Goal: Task Accomplishment & Management: Complete application form

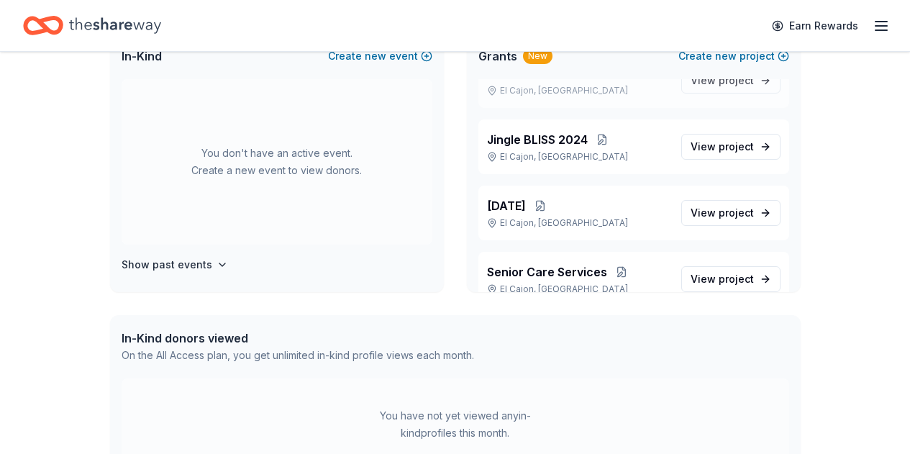
scroll to position [114, 0]
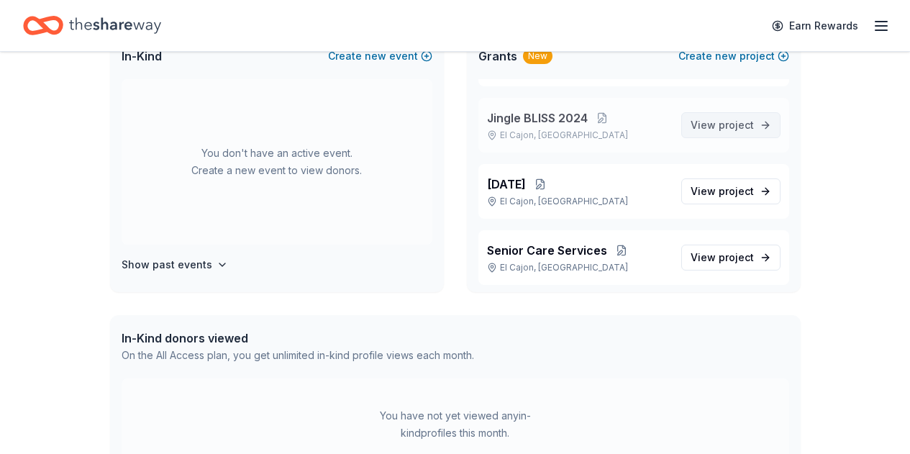
click at [719, 124] on span "project" at bounding box center [736, 125] width 35 height 12
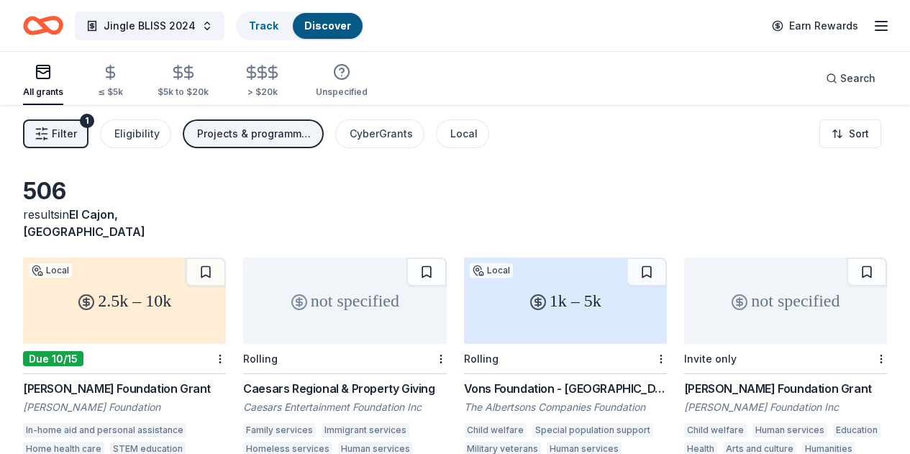
click at [59, 22] on icon "Home" at bounding box center [43, 26] width 40 height 34
click at [60, 24] on icon "Home" at bounding box center [43, 26] width 40 height 34
click at [880, 25] on div "Jingle BLISS 2024 Track Discover Earn Rewards" at bounding box center [455, 25] width 910 height 51
click at [875, 26] on line "button" at bounding box center [881, 26] width 12 height 0
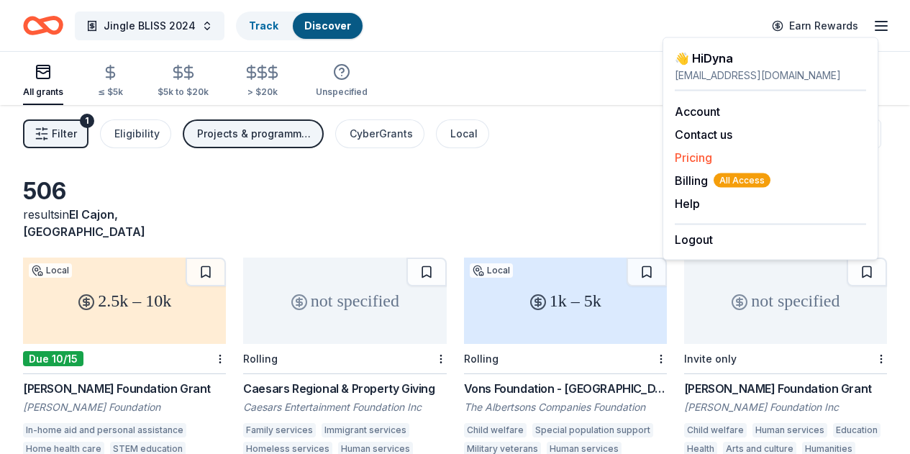
click at [701, 158] on link "Pricing" at bounding box center [693, 157] width 37 height 14
click at [60, 21] on icon "Home" at bounding box center [43, 26] width 40 height 34
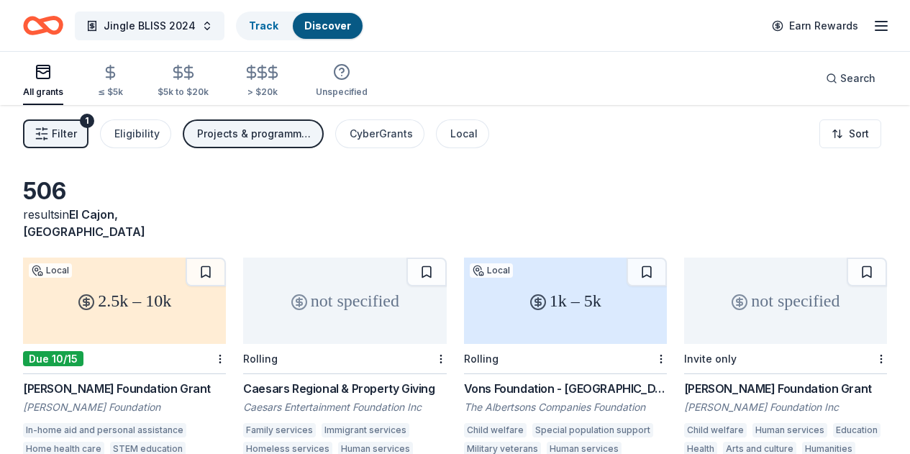
click at [60, 21] on icon "Home" at bounding box center [43, 26] width 40 height 34
click at [52, 76] on icon "button" at bounding box center [43, 71] width 17 height 17
click at [204, 22] on button "Jingle BLISS 2024" at bounding box center [150, 26] width 150 height 29
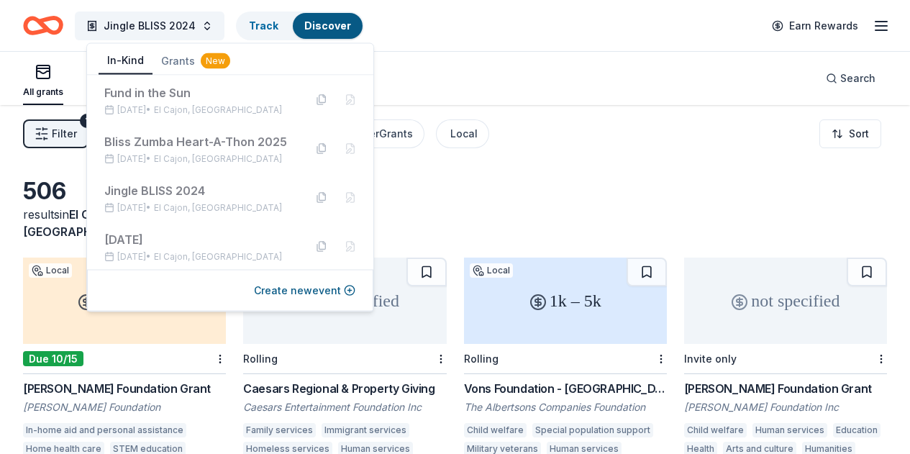
click at [132, 59] on button "In-Kind" at bounding box center [126, 60] width 54 height 27
click at [58, 33] on icon "Home" at bounding box center [43, 26] width 40 height 34
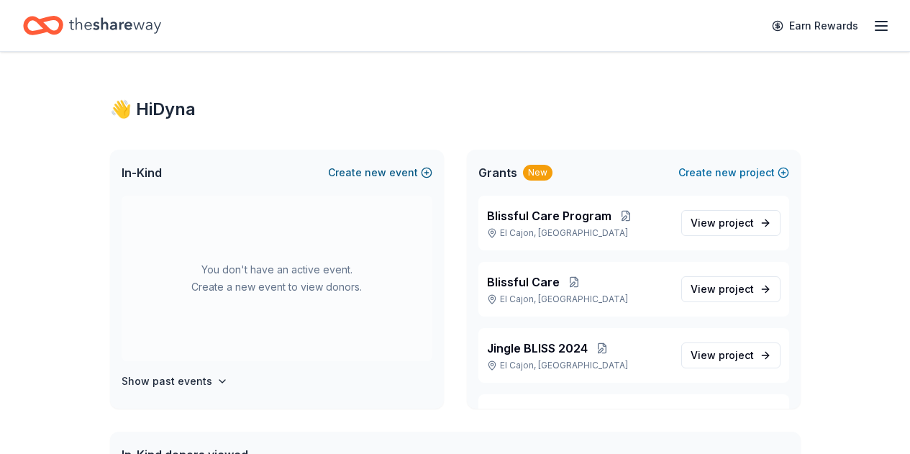
click at [375, 170] on span "new" at bounding box center [376, 172] width 22 height 17
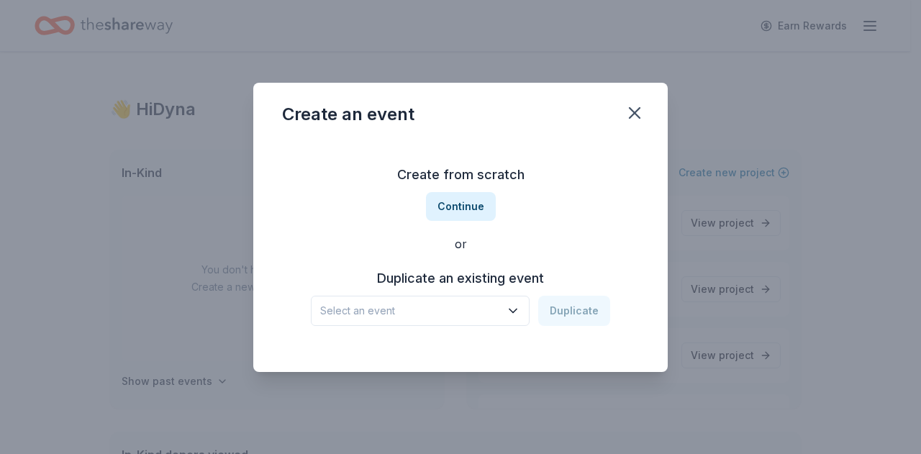
click at [424, 312] on span "Select an event" at bounding box center [410, 310] width 180 height 17
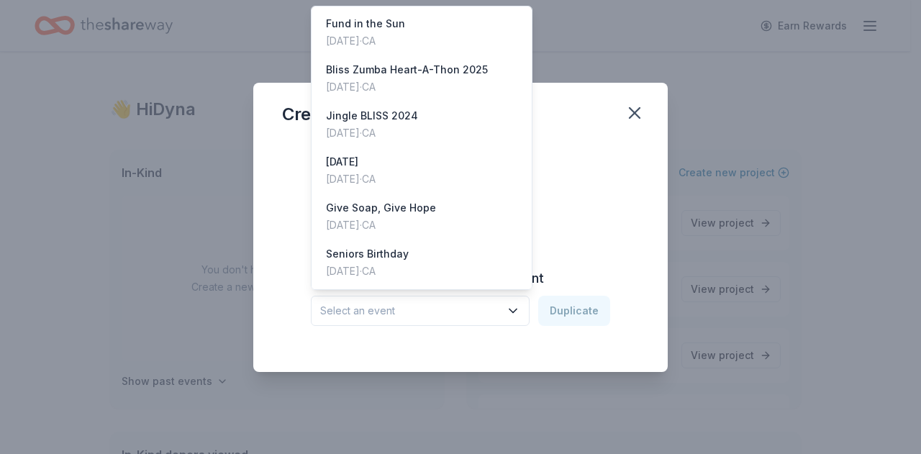
click at [421, 315] on span "Select an event" at bounding box center [410, 310] width 180 height 17
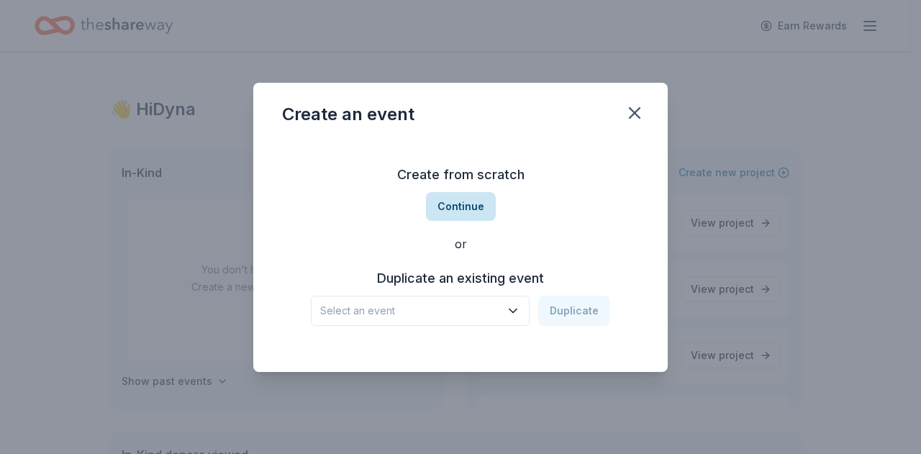
click at [464, 206] on button "Continue" at bounding box center [461, 206] width 70 height 29
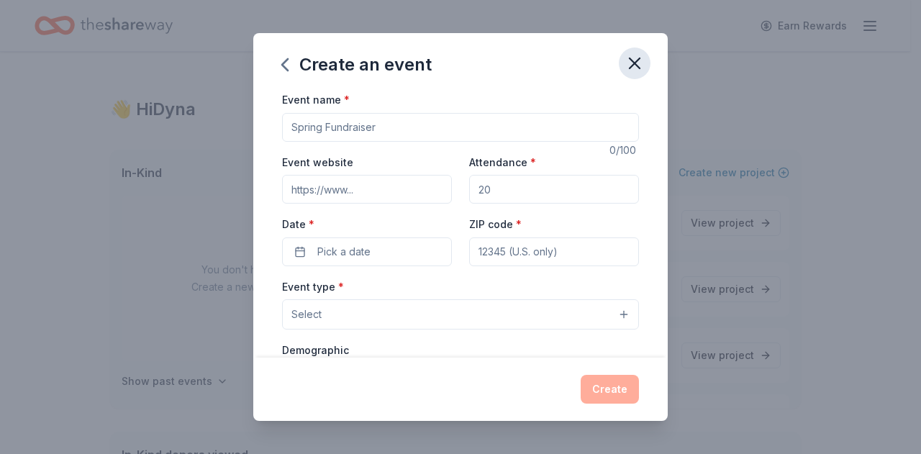
click at [637, 58] on icon "button" at bounding box center [634, 63] width 20 height 20
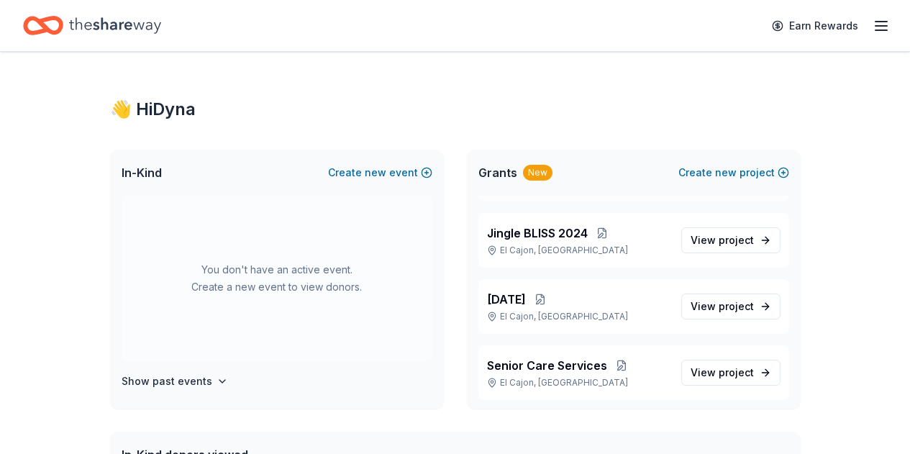
scroll to position [118, 0]
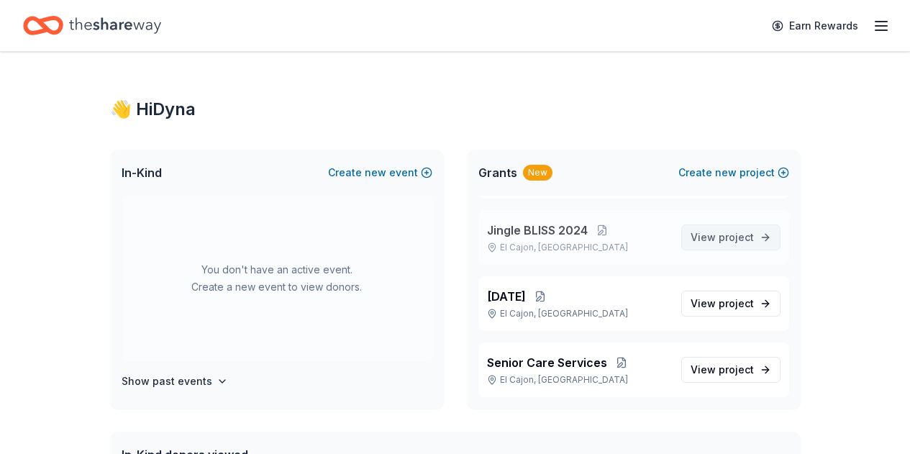
click at [701, 239] on span "View project" at bounding box center [722, 237] width 63 height 17
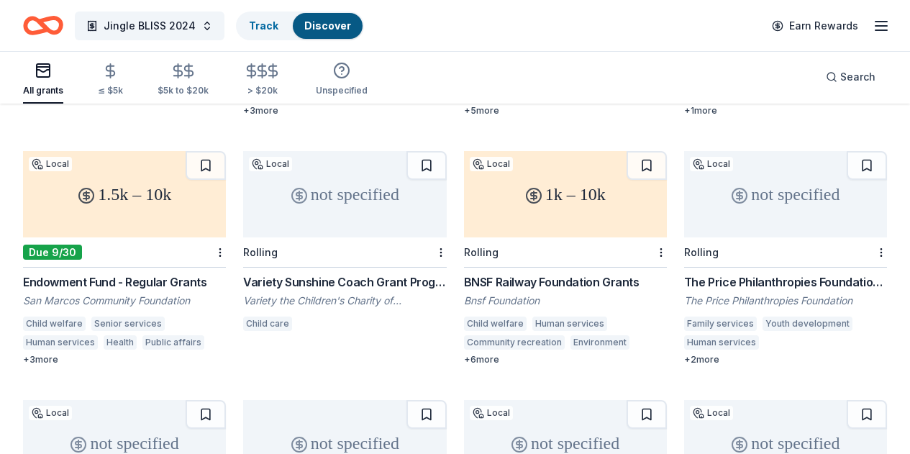
scroll to position [606, 0]
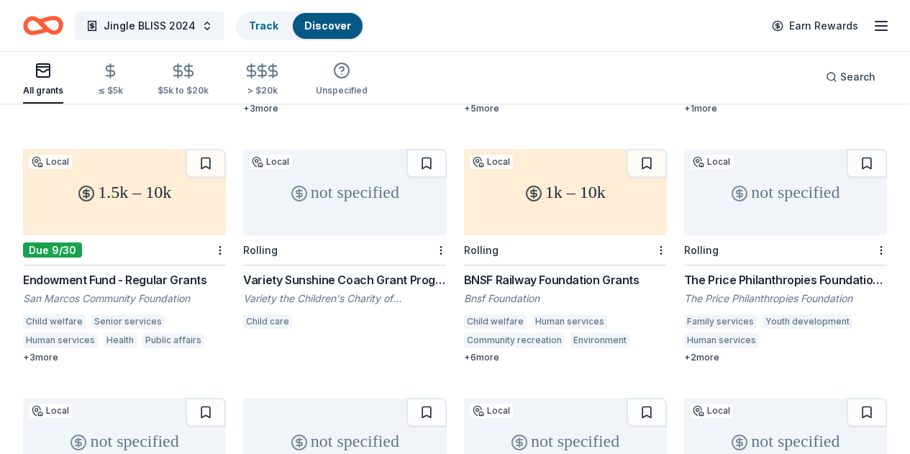
click at [667, 398] on div "not specified" at bounding box center [565, 441] width 203 height 86
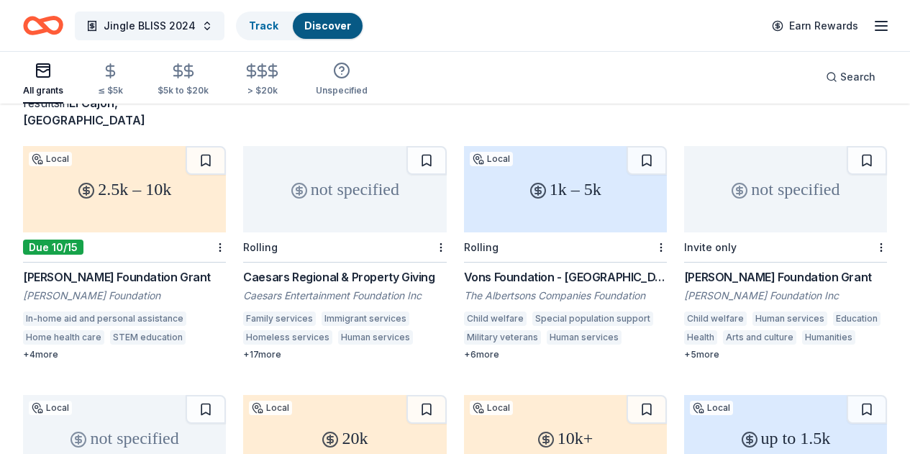
scroll to position [114, 0]
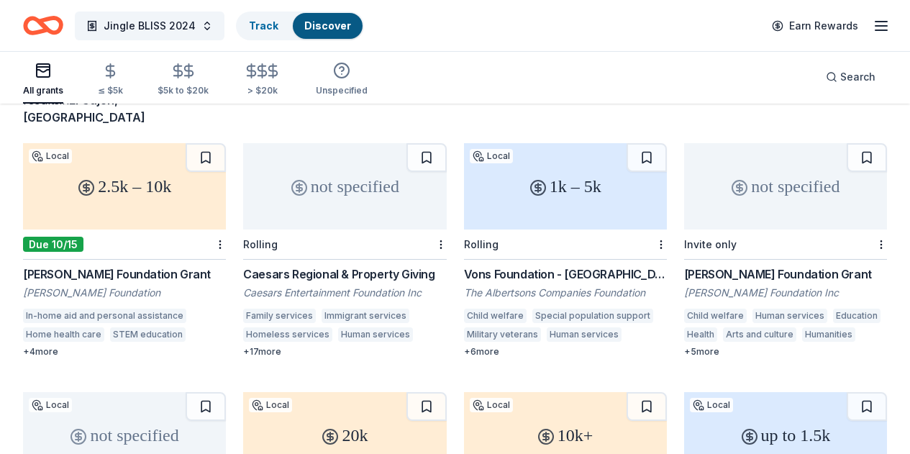
click at [464, 191] on div "1k – 5k" at bounding box center [565, 186] width 203 height 86
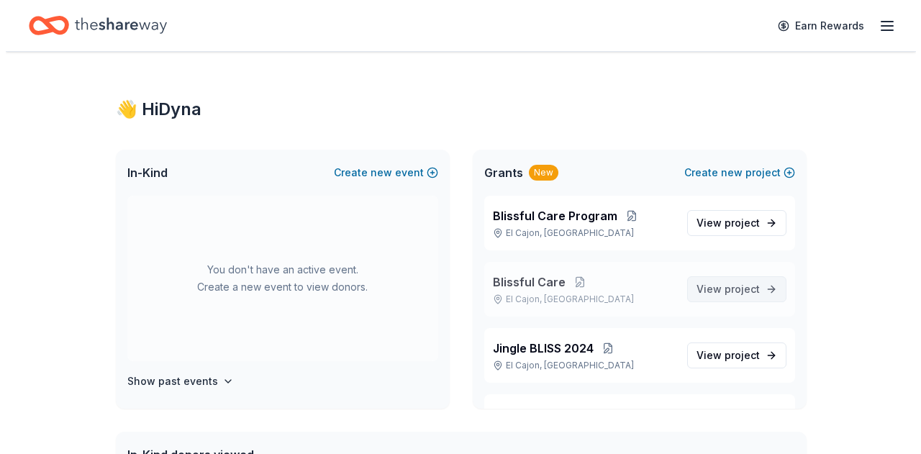
scroll to position [50, 0]
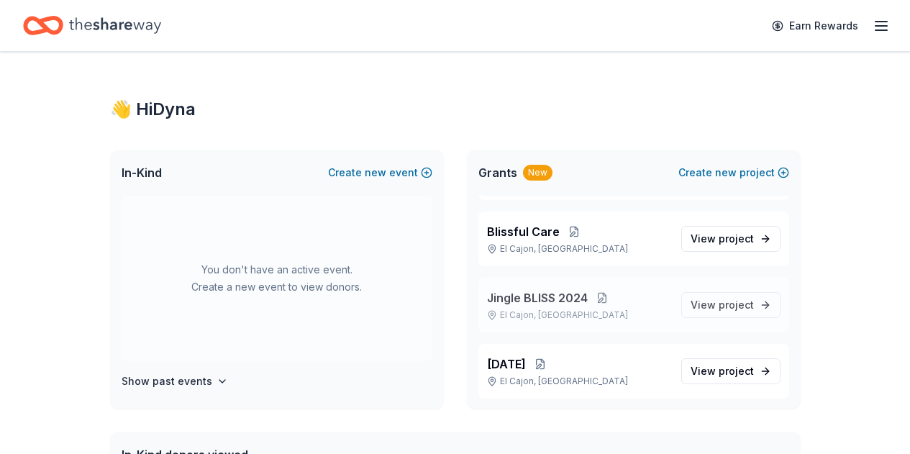
click at [601, 299] on button at bounding box center [602, 298] width 29 height 12
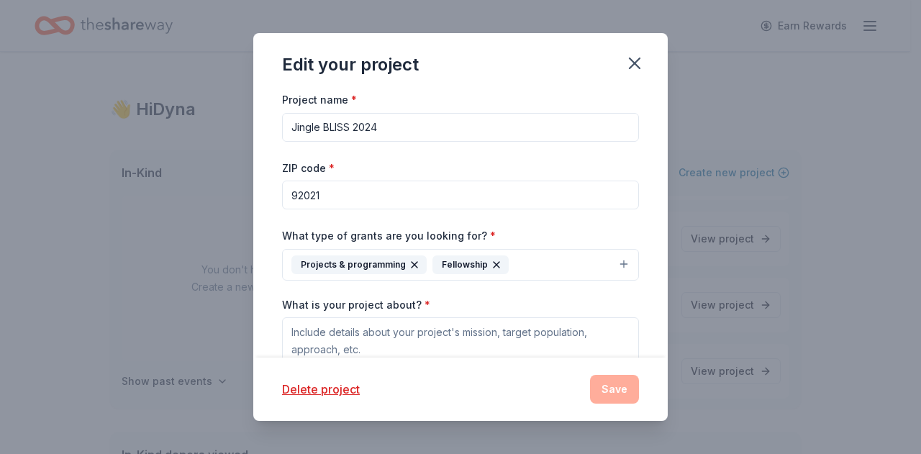
click at [404, 129] on input "Jingle BLISS 2024" at bounding box center [460, 127] width 357 height 29
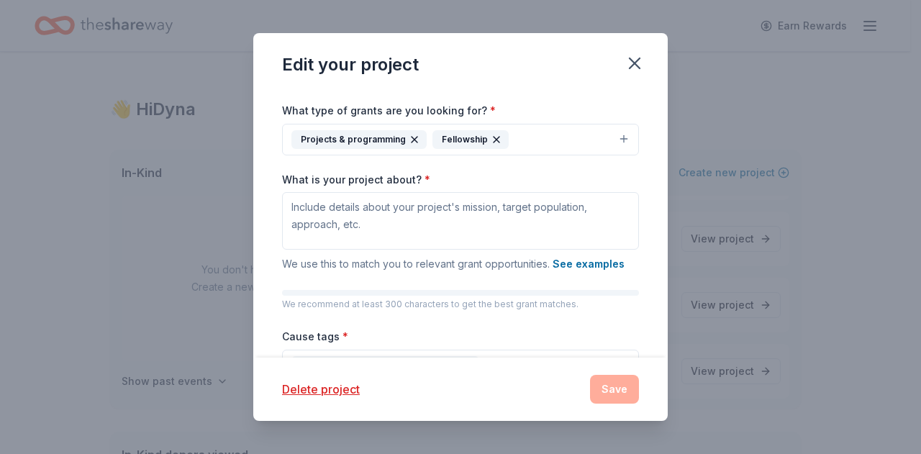
scroll to position [123, 0]
type input "Jingle BLISS 2025"
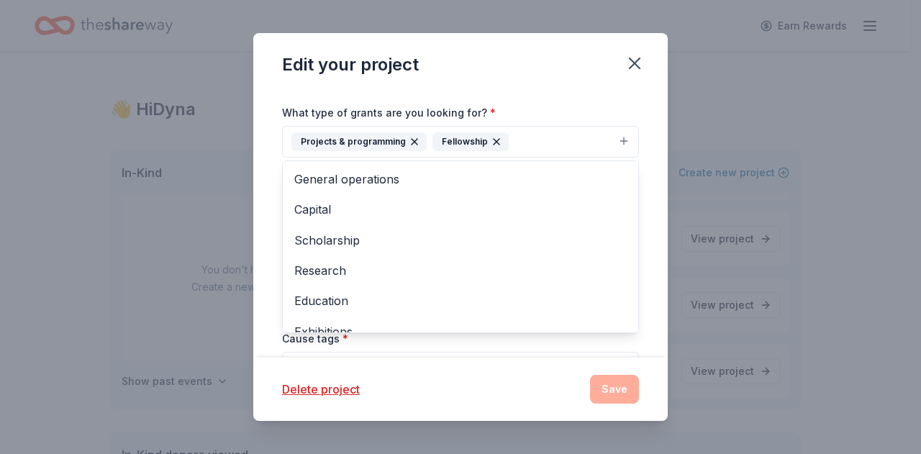
click at [491, 141] on icon "button" at bounding box center [497, 142] width 12 height 12
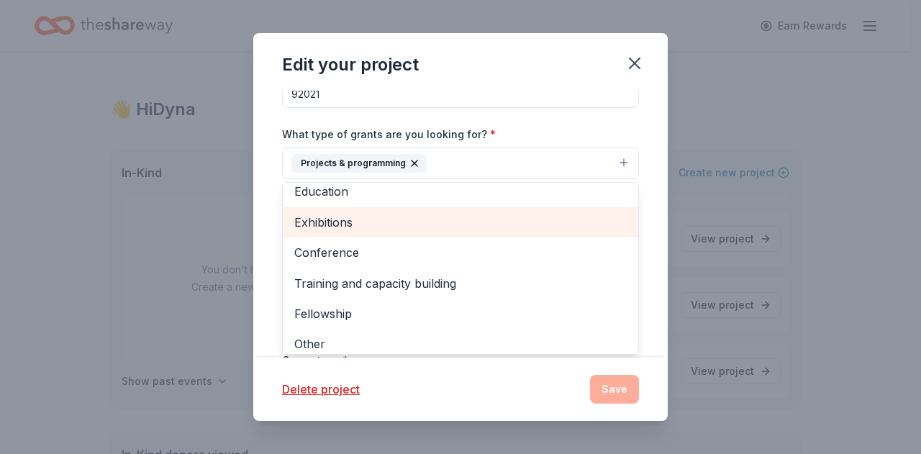
scroll to position [140, 0]
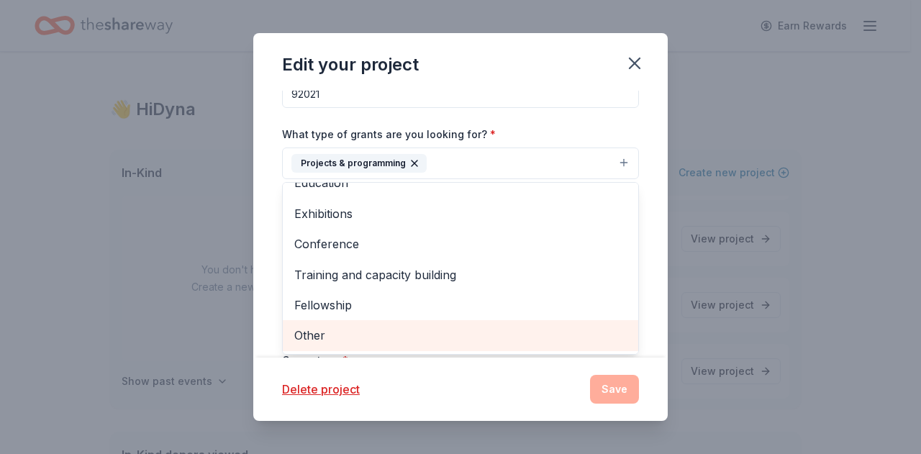
click at [364, 332] on span "Other" at bounding box center [460, 335] width 332 height 19
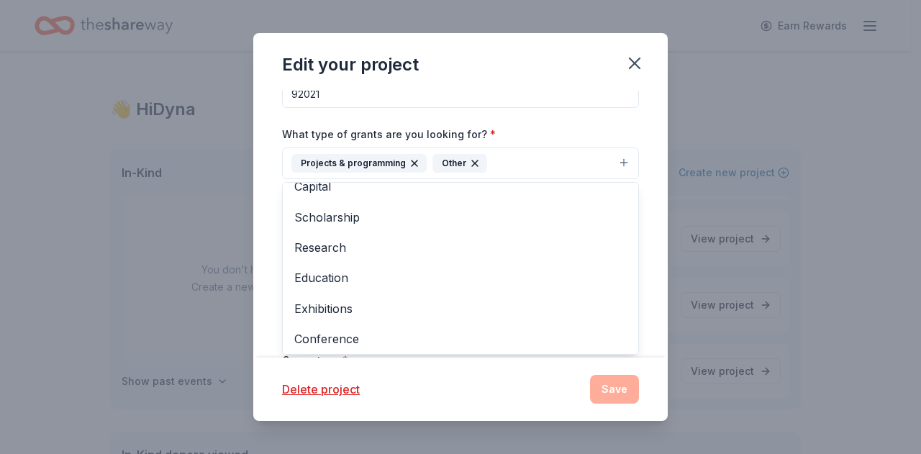
scroll to position [109, 0]
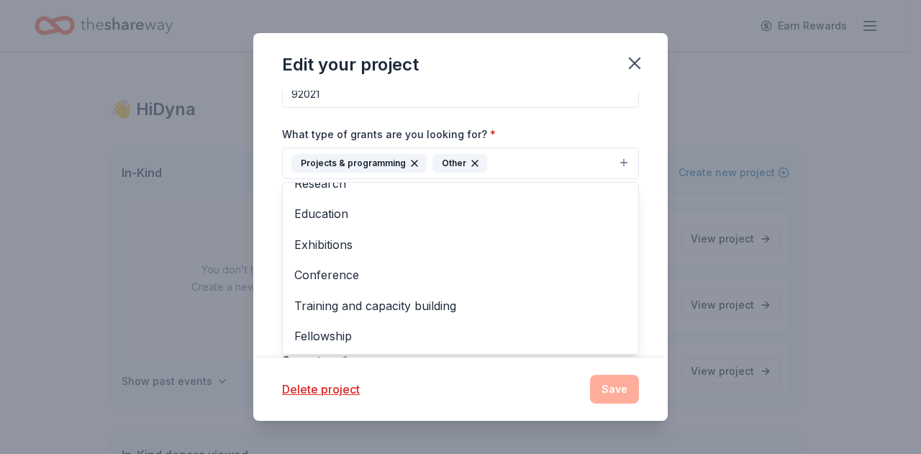
click at [633, 122] on div "Project name * Jingle BLISS 2025 ZIP code * 92021 What type of grants are you l…" at bounding box center [460, 224] width 414 height 267
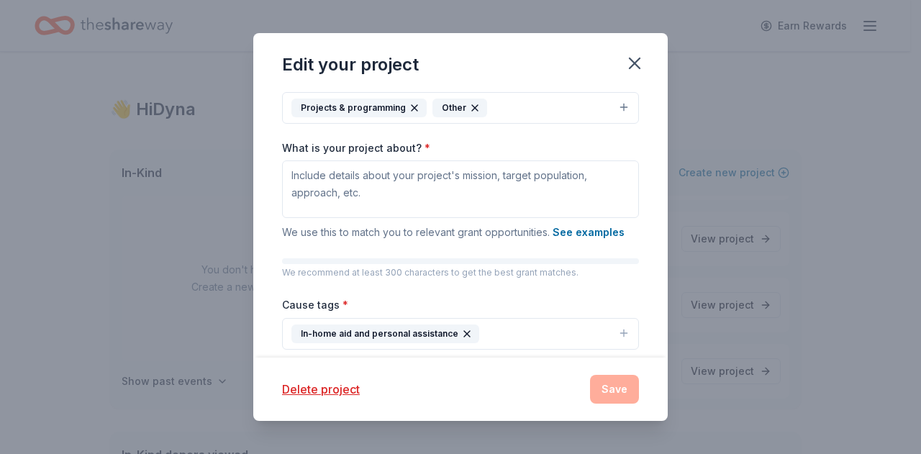
scroll to position [78, 0]
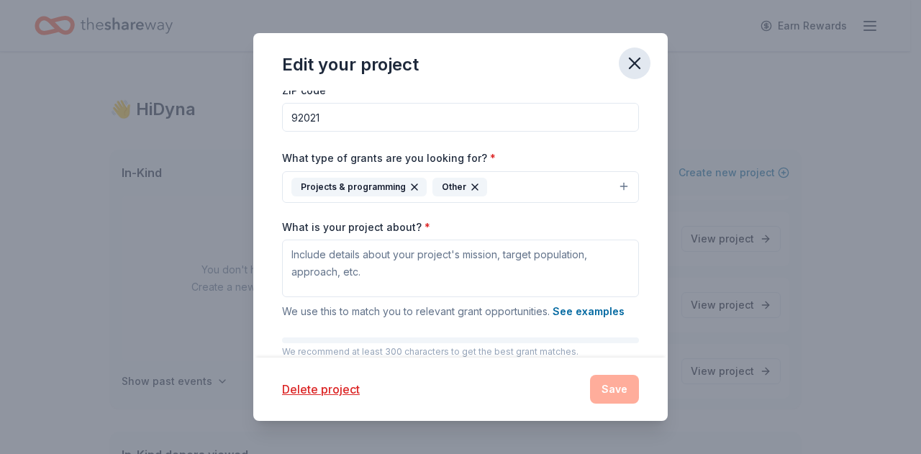
click at [632, 59] on icon "button" at bounding box center [634, 63] width 20 height 20
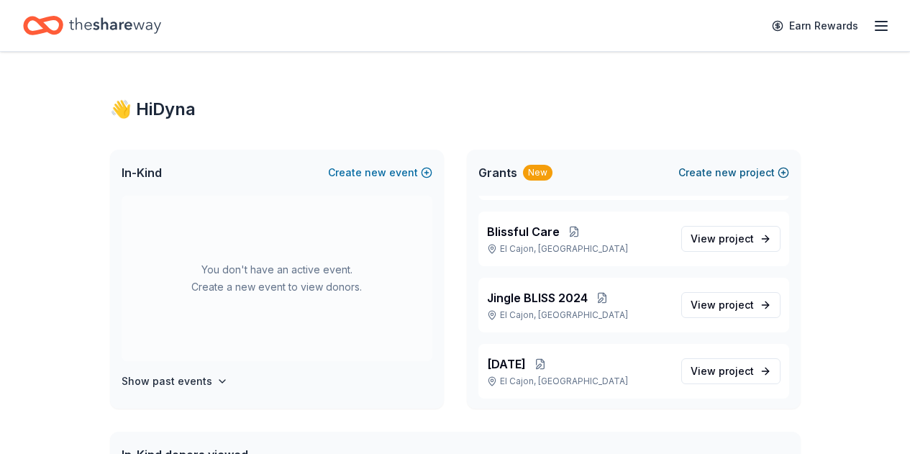
click at [751, 172] on button "Create new project" at bounding box center [733, 172] width 111 height 17
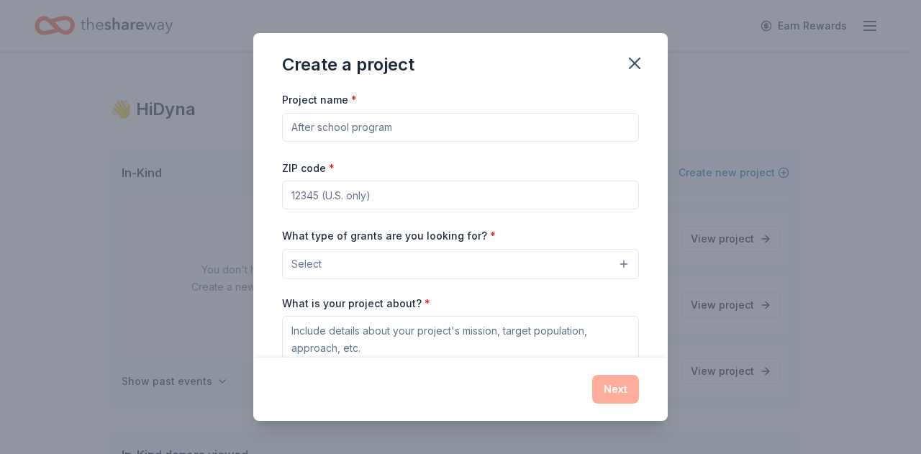
click at [485, 129] on input "Project name *" at bounding box center [460, 127] width 357 height 29
type input "BLISS-full [DATE] Luncheon"
click at [401, 202] on input "ZIP code *" at bounding box center [460, 195] width 357 height 29
type input "92021"
click at [404, 261] on button "Select" at bounding box center [460, 264] width 357 height 30
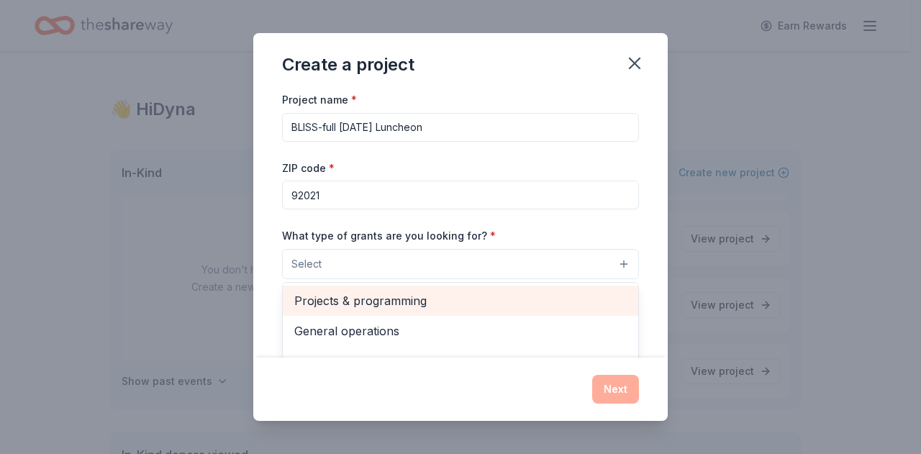
click at [397, 298] on span "Projects & programming" at bounding box center [460, 300] width 332 height 19
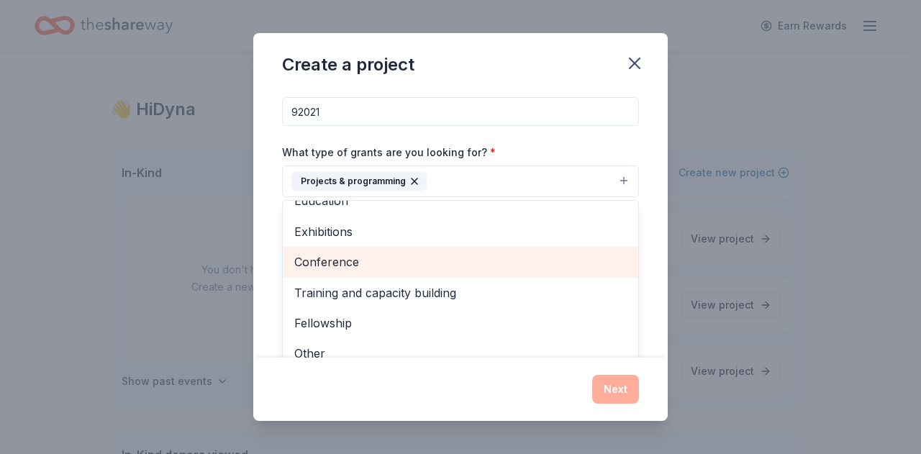
scroll to position [152, 0]
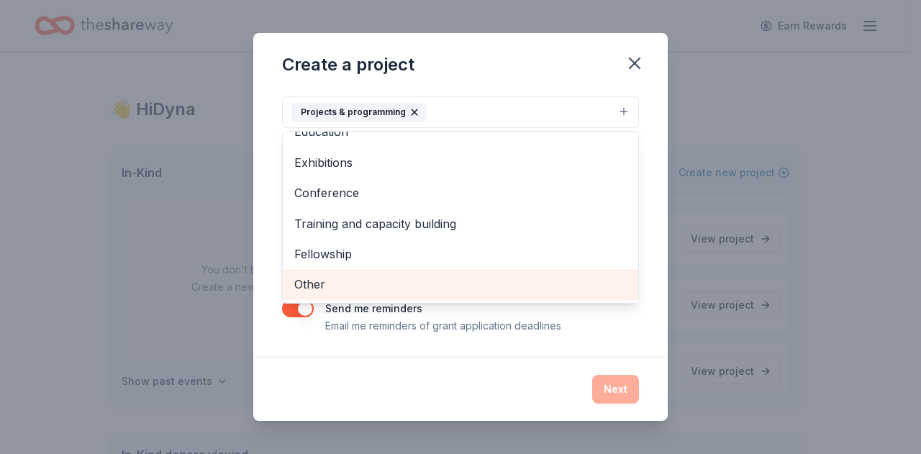
click at [432, 280] on span "Other" at bounding box center [460, 284] width 332 height 19
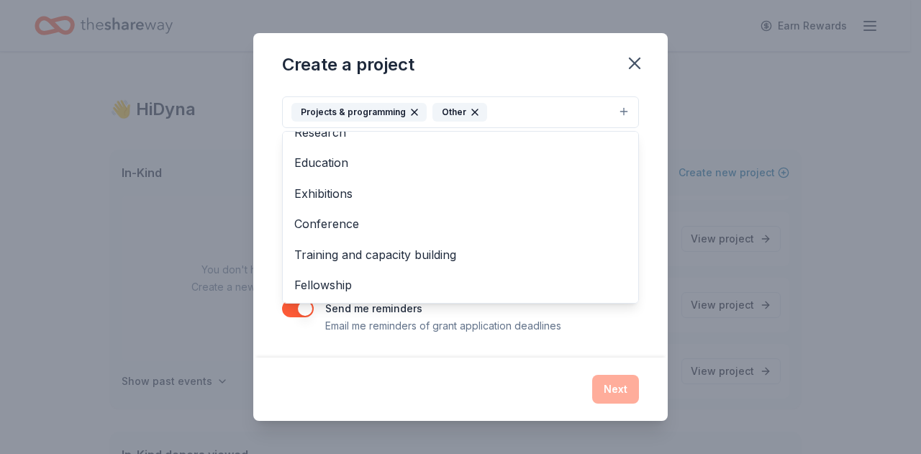
click at [639, 143] on div "Project name * BLISS-full Thanksgiving Luncheon ZIP code * 92021 What type of g…" at bounding box center [460, 224] width 414 height 267
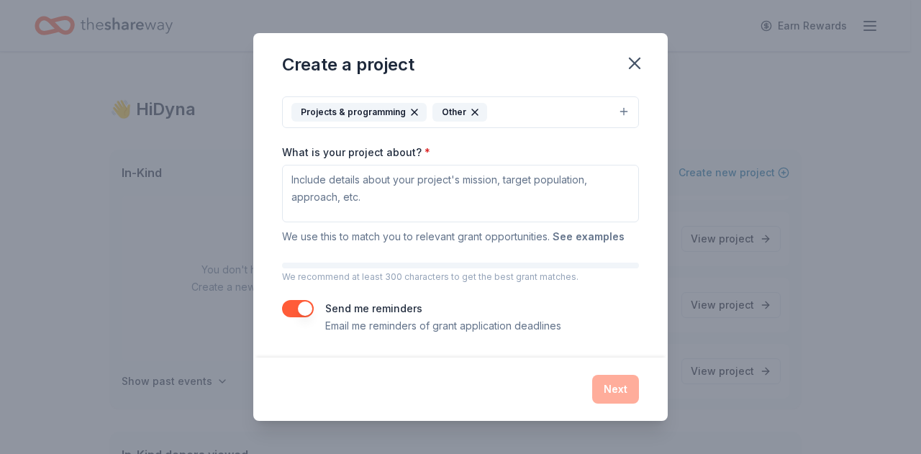
click at [571, 237] on button "See examples" at bounding box center [588, 236] width 72 height 17
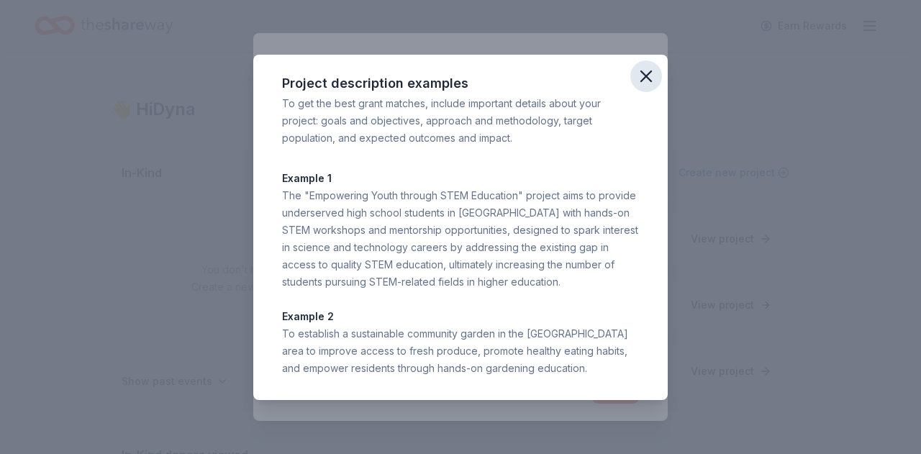
click at [644, 73] on icon "button" at bounding box center [646, 76] width 10 height 10
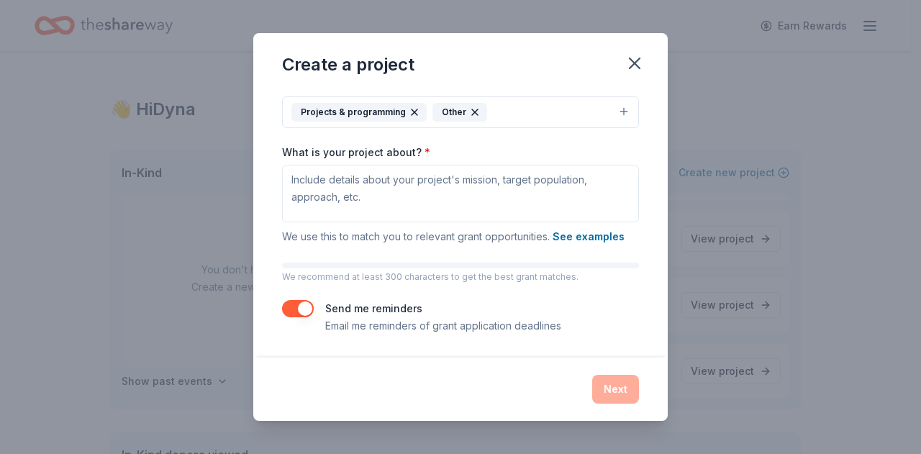
click at [297, 309] on button "button" at bounding box center [298, 308] width 32 height 17
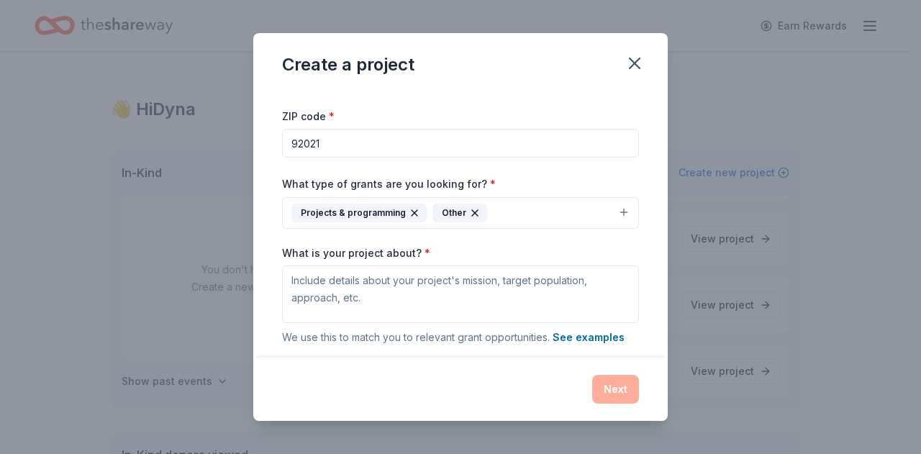
scroll to position [45, 0]
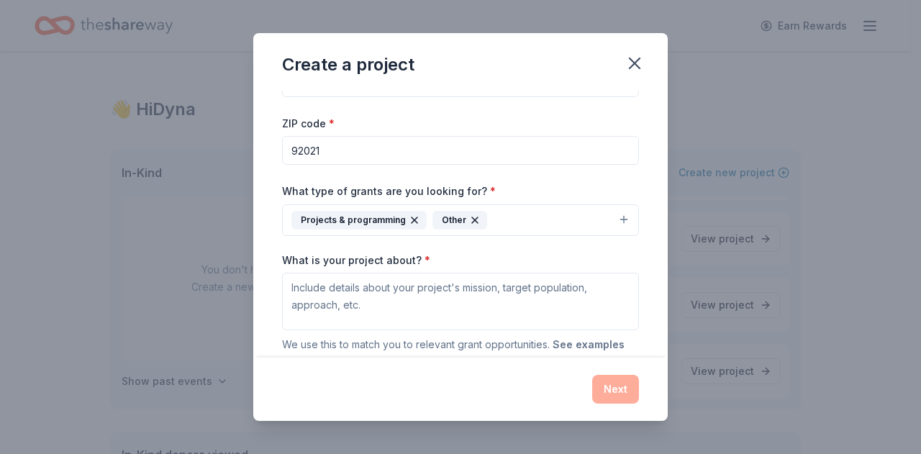
click at [588, 341] on button "See examples" at bounding box center [588, 344] width 72 height 17
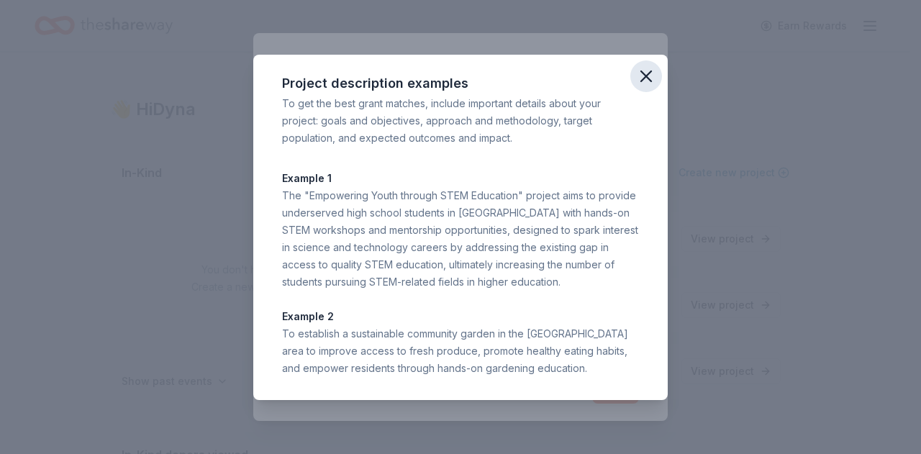
click at [647, 77] on icon "button" at bounding box center [646, 76] width 10 height 10
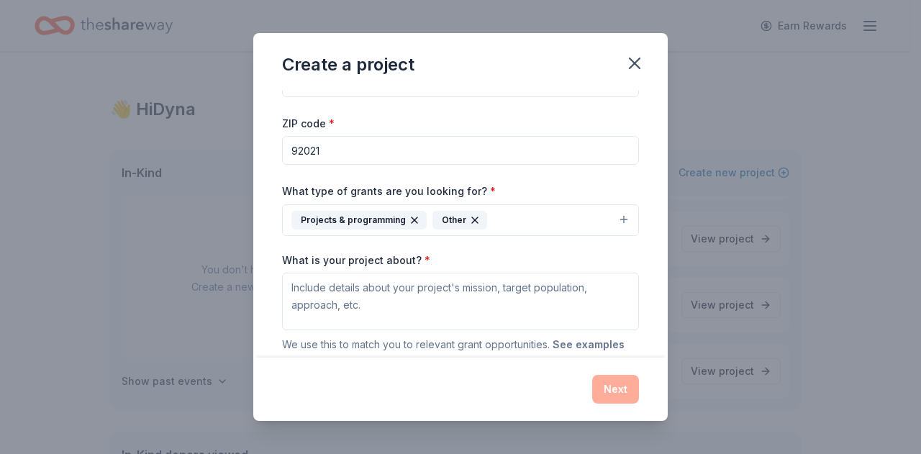
click at [587, 350] on button "See examples" at bounding box center [588, 344] width 72 height 17
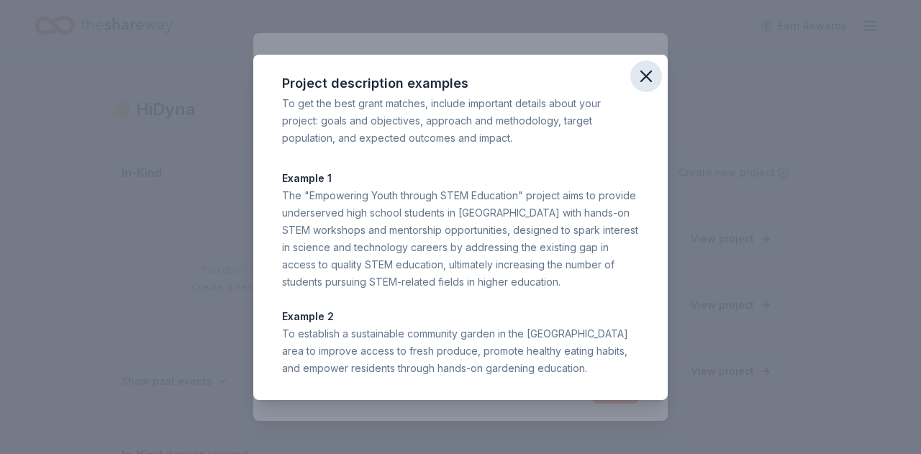
click at [652, 73] on icon "button" at bounding box center [646, 76] width 20 height 20
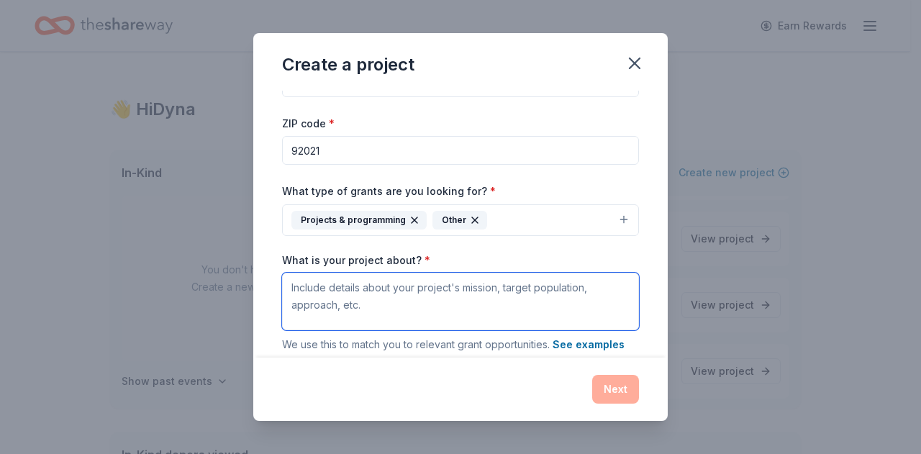
click at [379, 302] on textarea "What is your project about? *" at bounding box center [460, 302] width 357 height 58
paste textarea "Our 5th Annual BLISS-full Thanksgiving Luncheon is a cherished community tradit…"
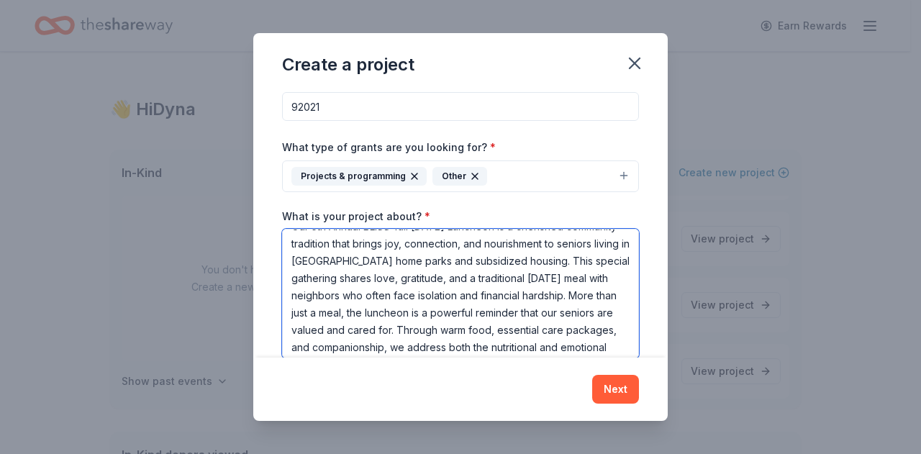
scroll to position [0, 0]
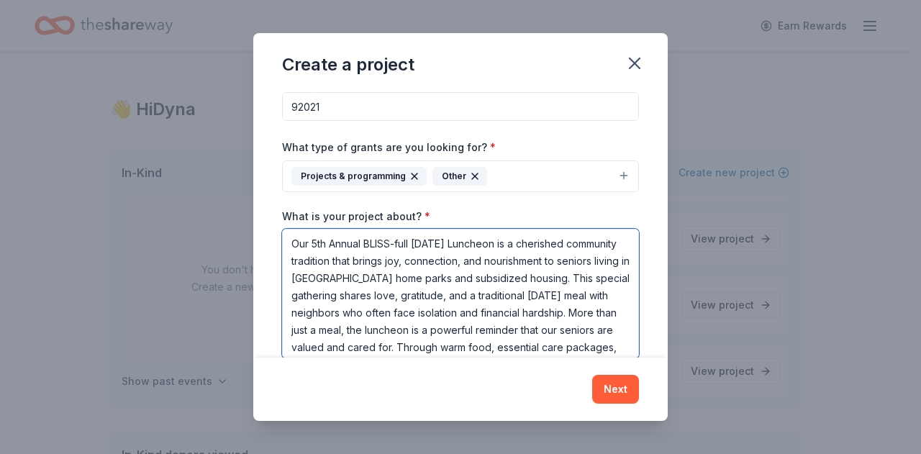
click at [365, 241] on textarea "Our 5th Annual BLISS-full Thanksgiving Luncheon is a cherished community tradit…" at bounding box center [460, 293] width 357 height 129
click at [532, 242] on textarea "Our 5th Annual "BLISS-full Thanksgiving Luncheon is a cherished community tradi…" at bounding box center [460, 293] width 357 height 129
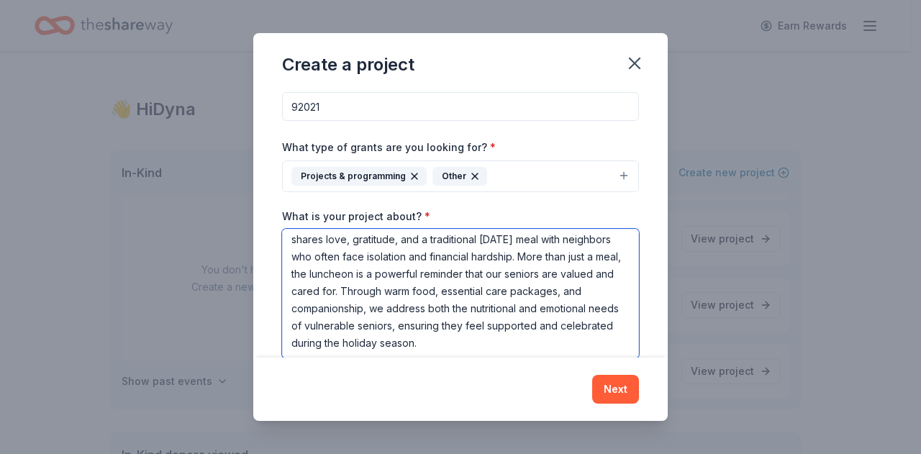
scroll to position [224, 0]
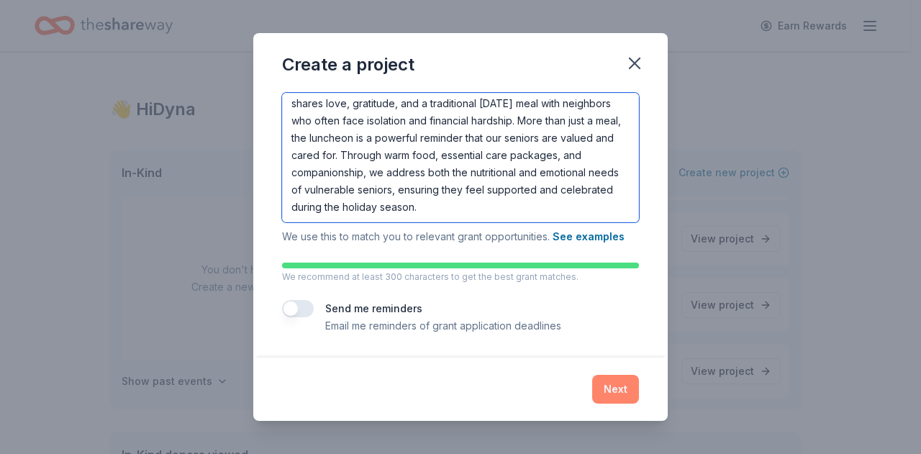
type textarea "Our 5th Annual "BLISS-full Thanksgiving Luncheon" is a cherished community trad…"
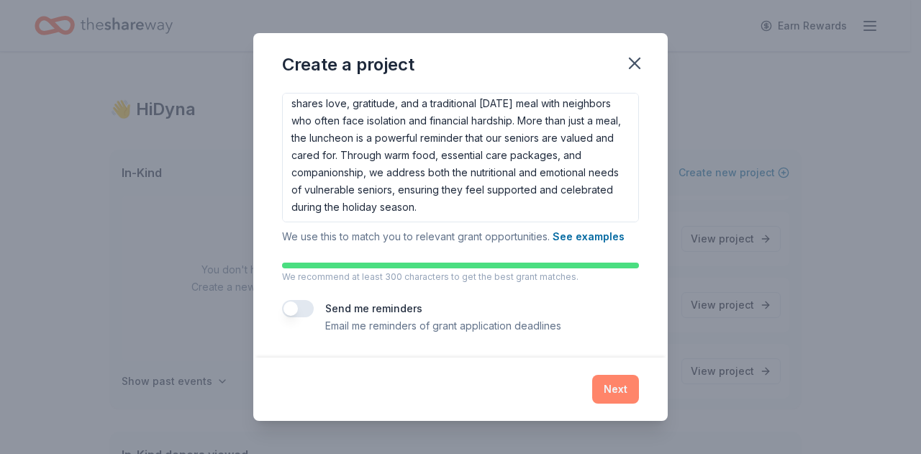
click at [620, 396] on button "Next" at bounding box center [615, 389] width 47 height 29
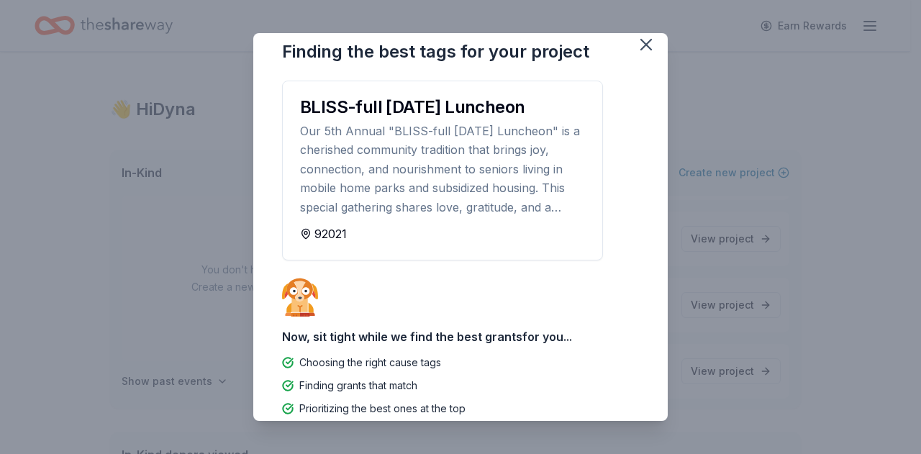
scroll to position [0, 0]
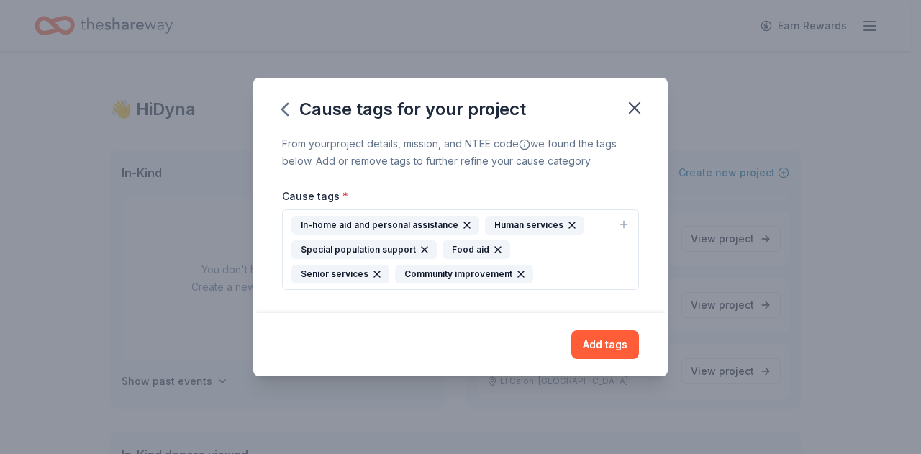
click at [532, 228] on div "Human services" at bounding box center [534, 225] width 99 height 19
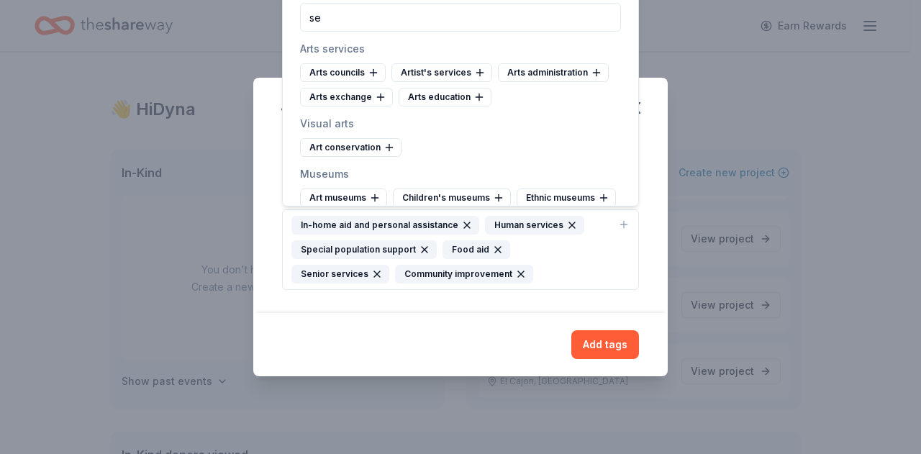
type input "s"
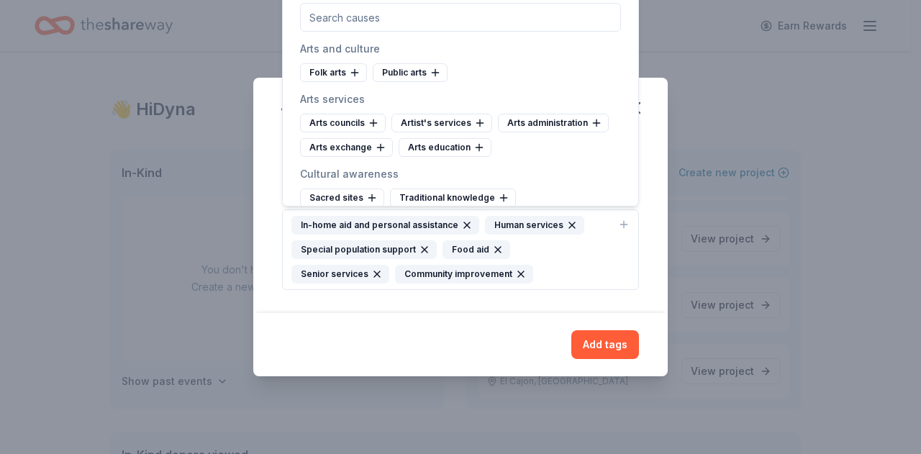
click at [464, 224] on icon "button" at bounding box center [467, 225] width 6 height 6
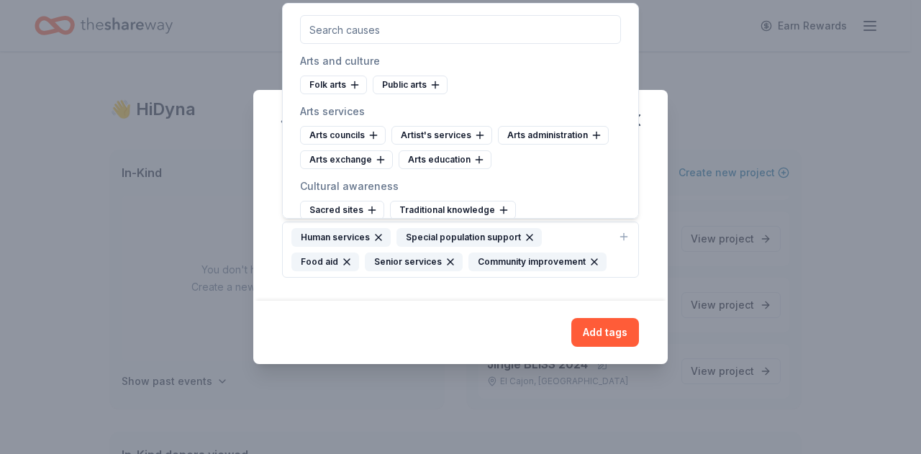
click at [527, 237] on icon "button" at bounding box center [530, 237] width 6 height 6
click at [417, 263] on icon "button" at bounding box center [417, 262] width 12 height 12
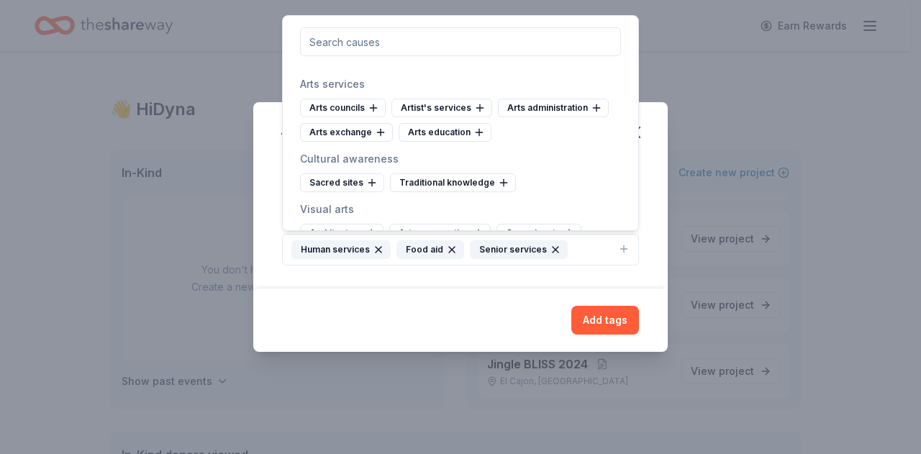
scroll to position [40, 0]
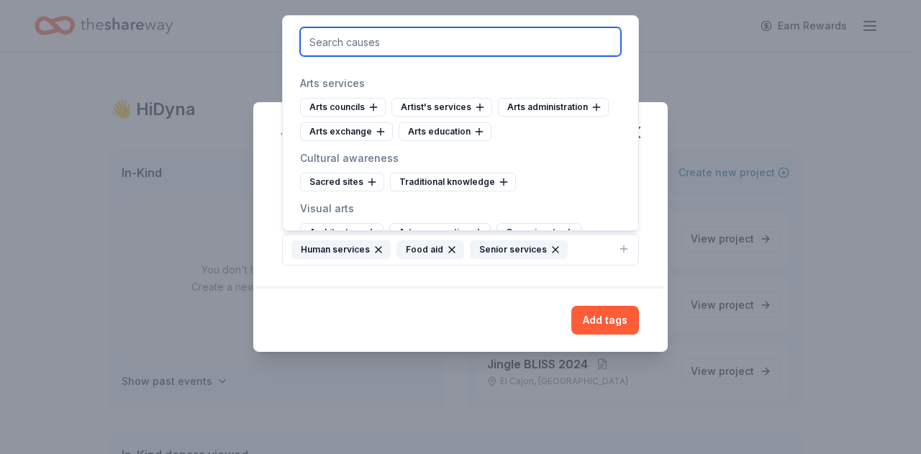
click at [427, 34] on input "text" at bounding box center [460, 41] width 321 height 29
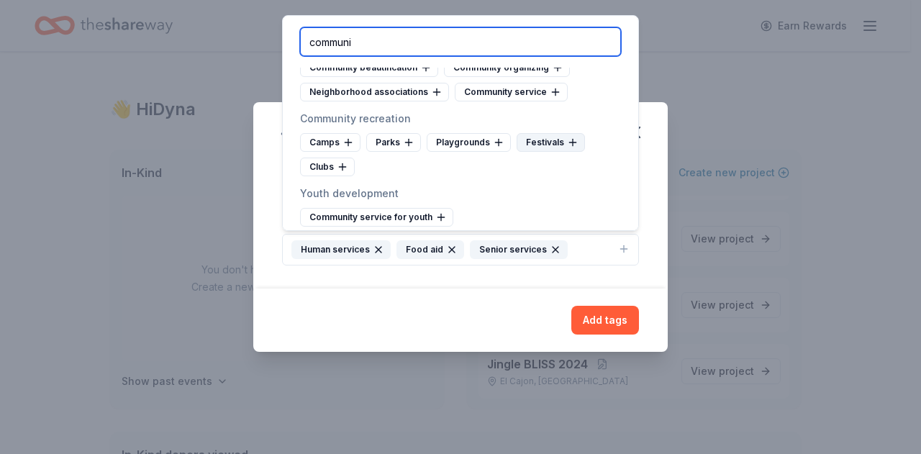
scroll to position [514, 0]
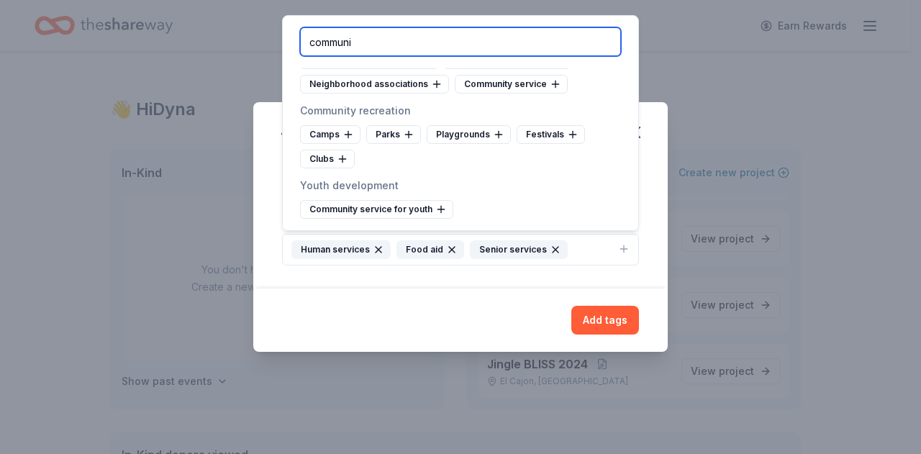
click at [391, 45] on input "communi" at bounding box center [460, 41] width 321 height 29
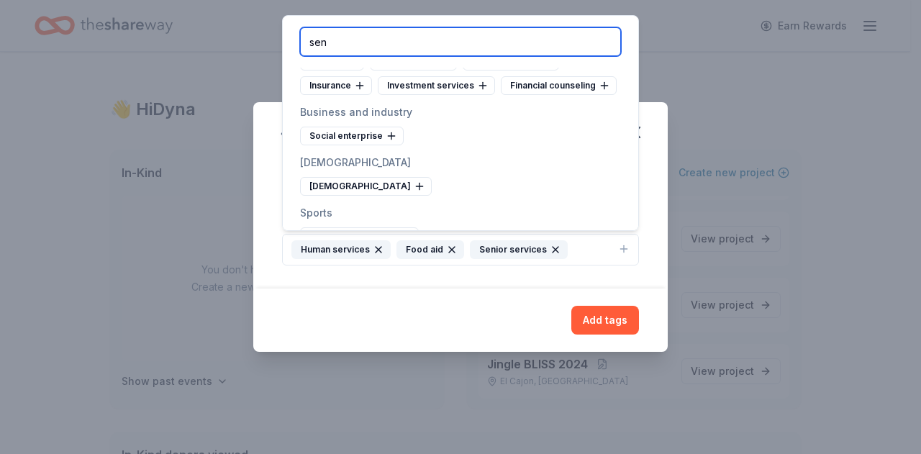
scroll to position [0, 0]
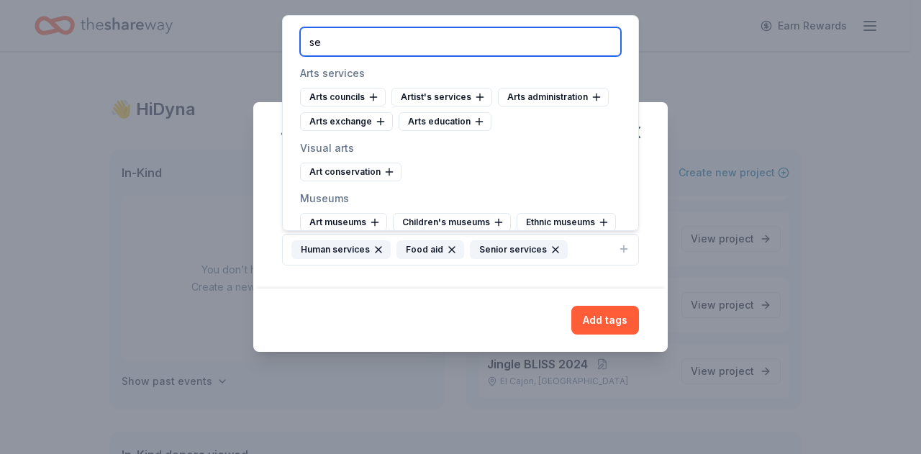
type input "s"
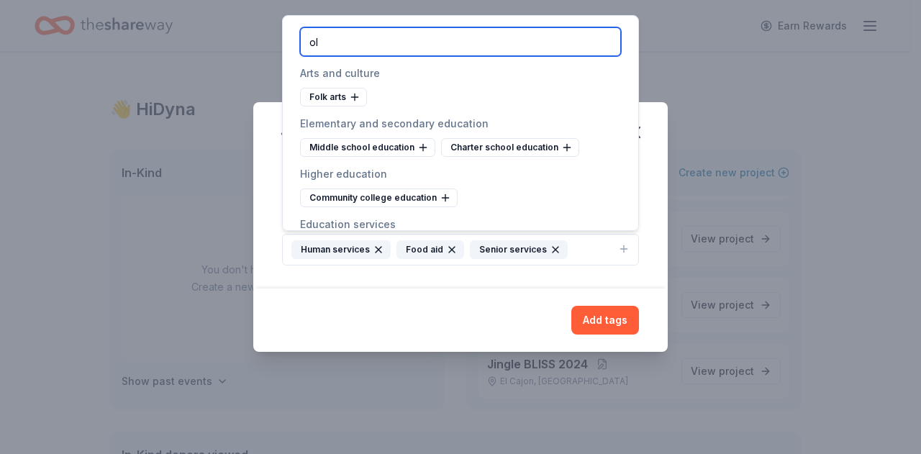
type input "o"
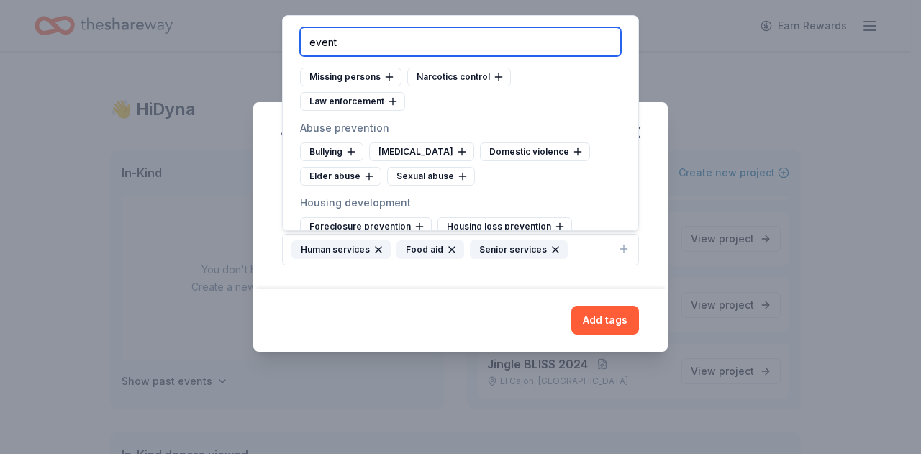
scroll to position [263, 0]
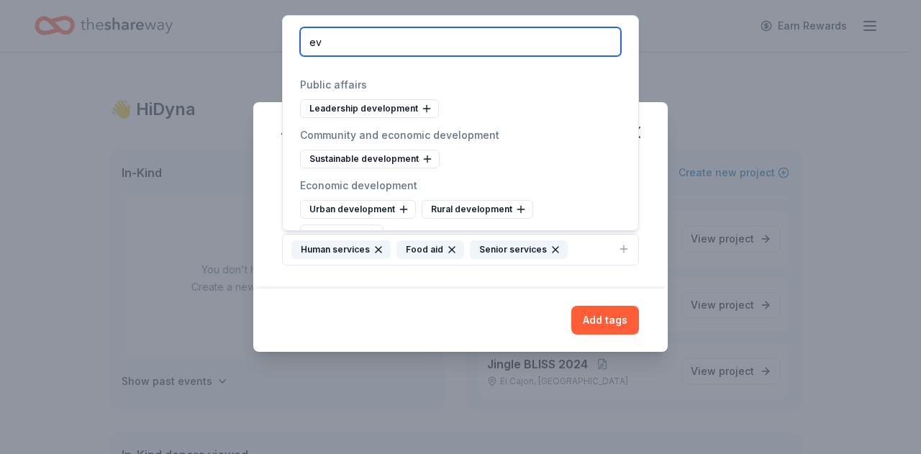
type input "e"
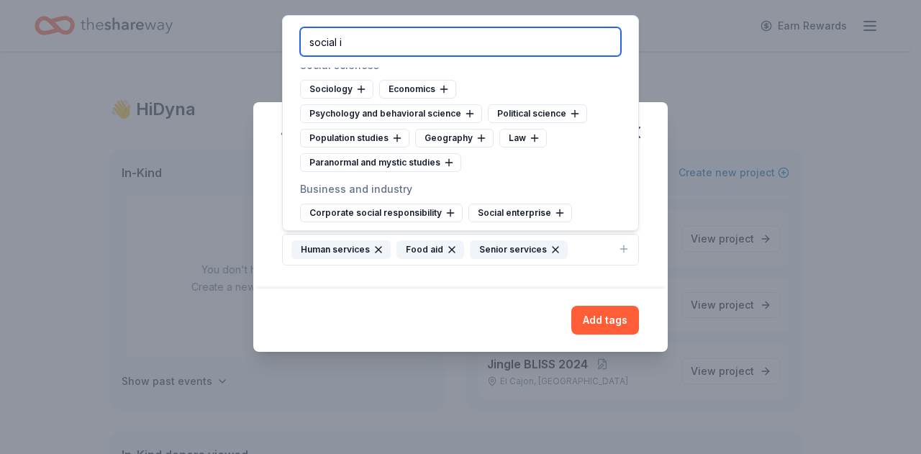
scroll to position [0, 0]
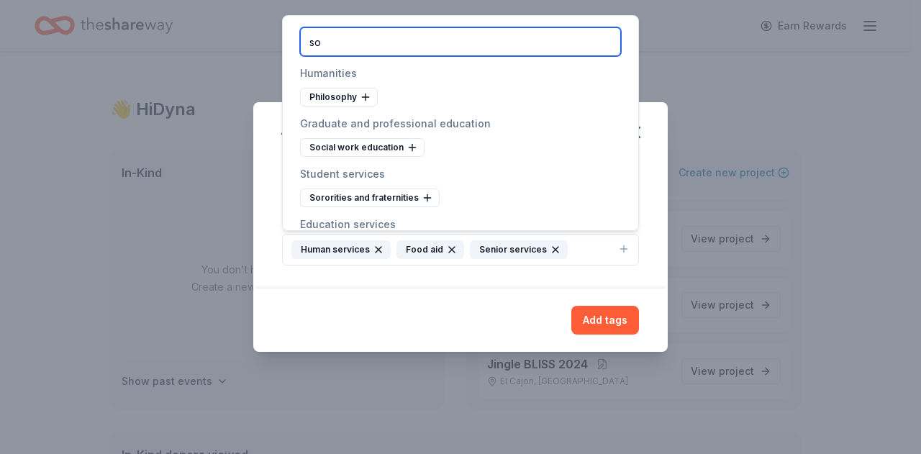
type input "s"
type input "h"
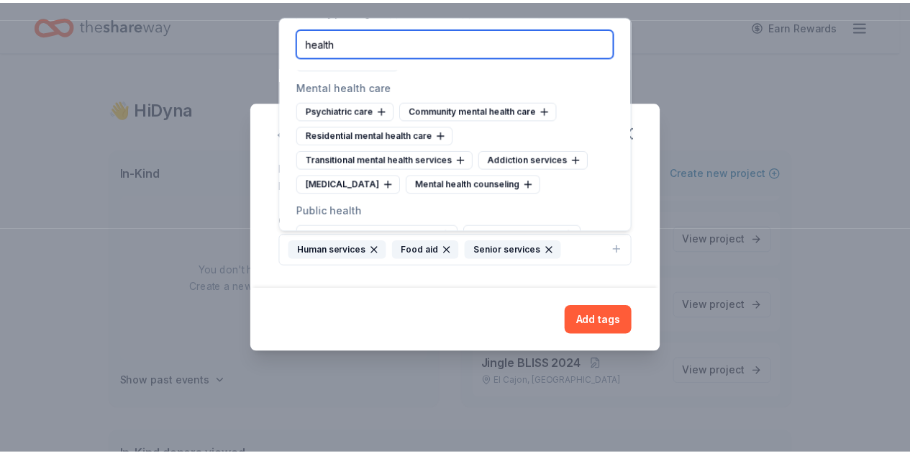
scroll to position [583, 0]
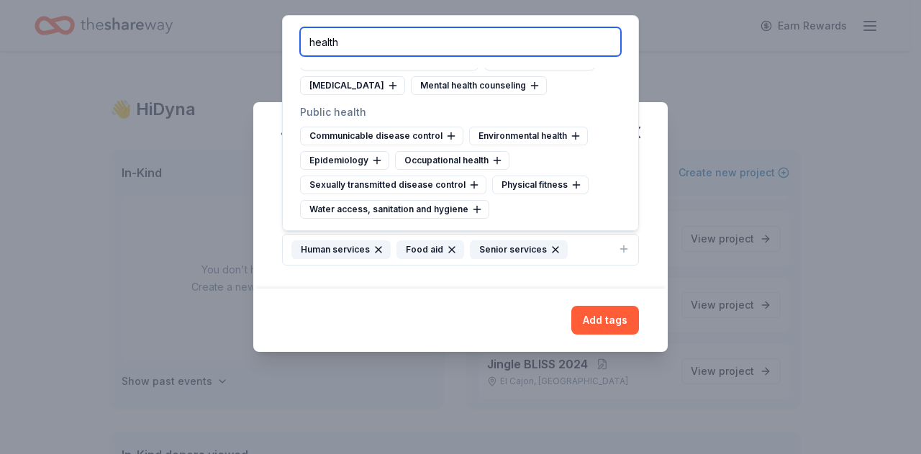
type input "health"
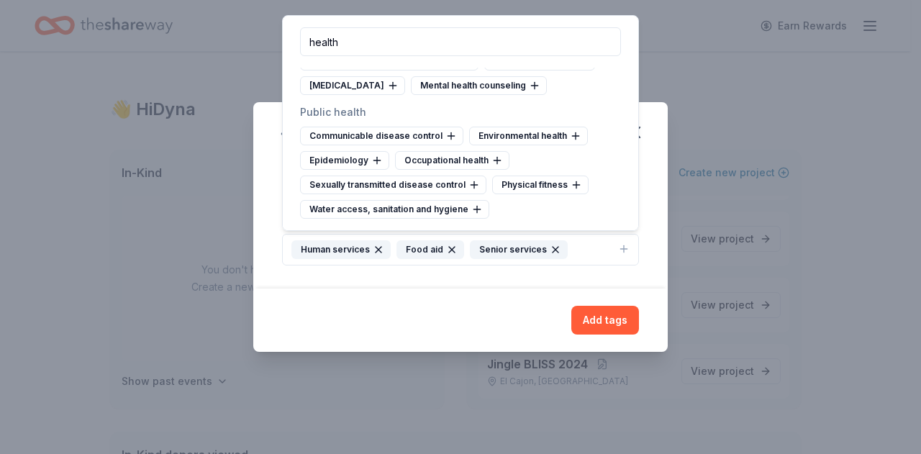
click at [517, 295] on div "Add tags" at bounding box center [460, 319] width 414 height 63
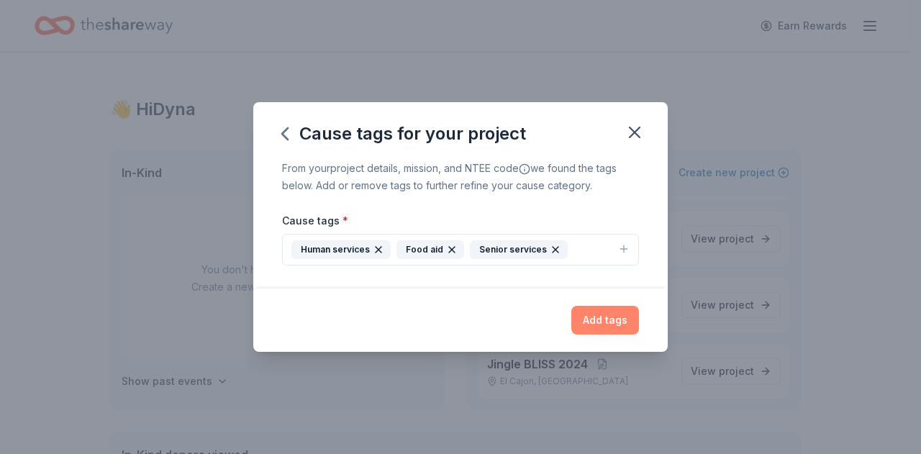
click at [589, 320] on button "Add tags" at bounding box center [605, 320] width 68 height 29
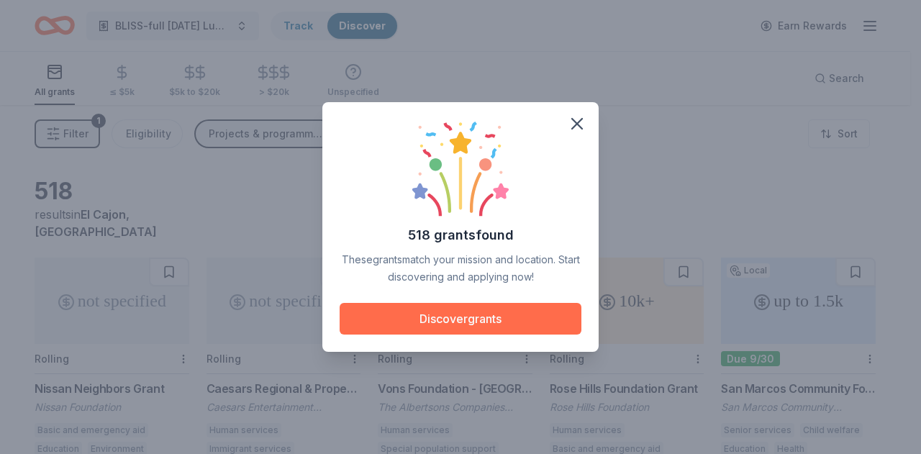
click at [459, 316] on button "Discover grants" at bounding box center [461, 319] width 242 height 32
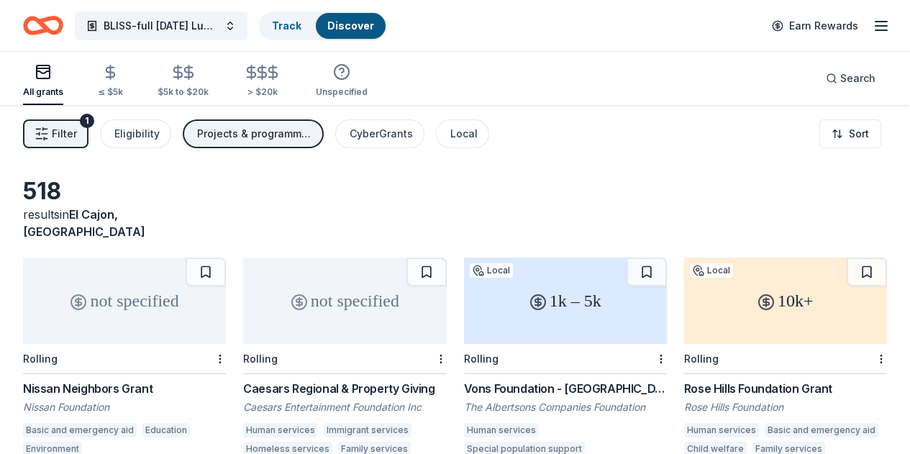
scroll to position [9, 0]
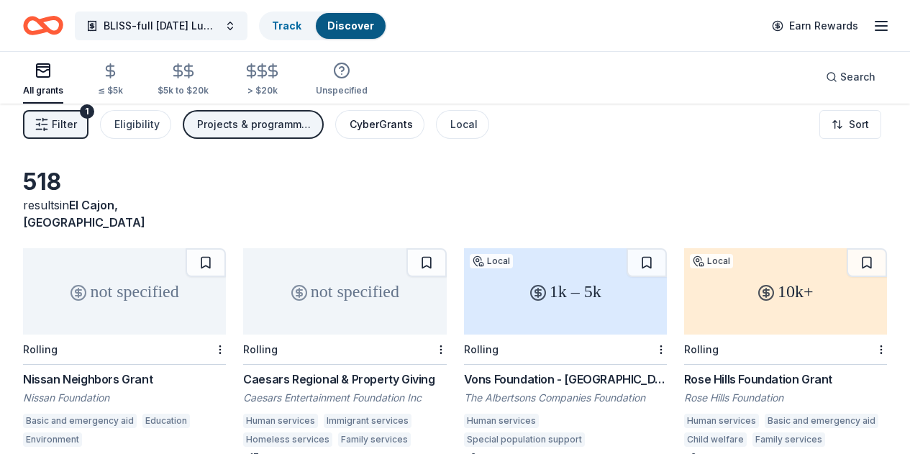
click at [400, 124] on div "CyberGrants" at bounding box center [381, 124] width 63 height 17
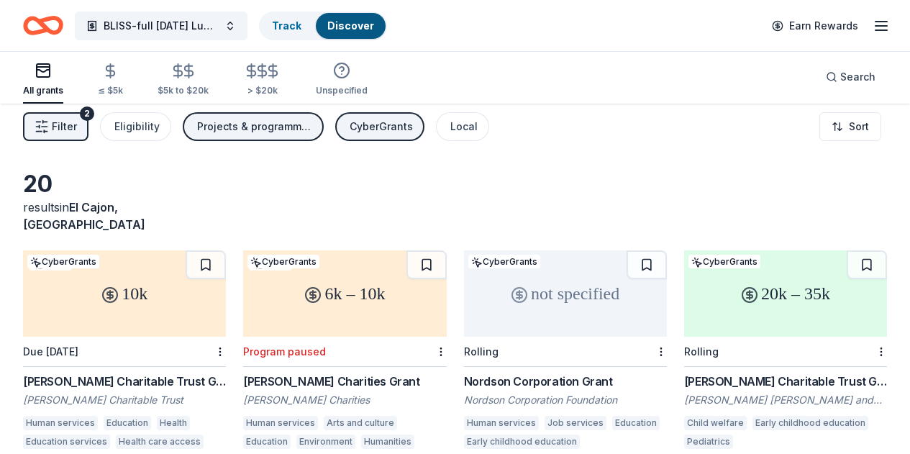
scroll to position [9, 0]
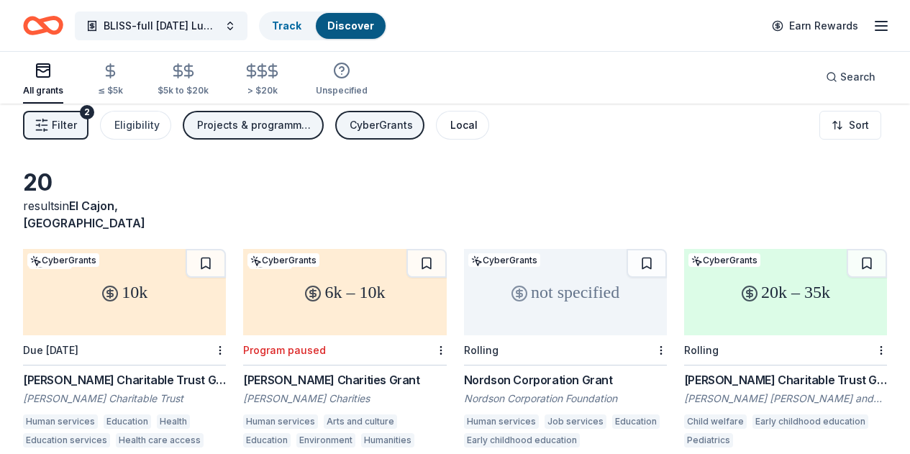
click at [475, 119] on div "Local" at bounding box center [463, 125] width 27 height 17
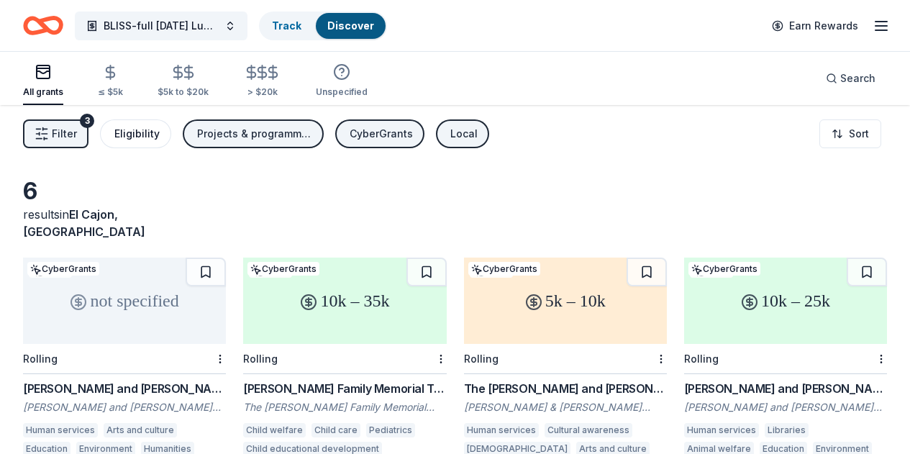
click at [154, 139] on div "Eligibility" at bounding box center [136, 133] width 45 height 17
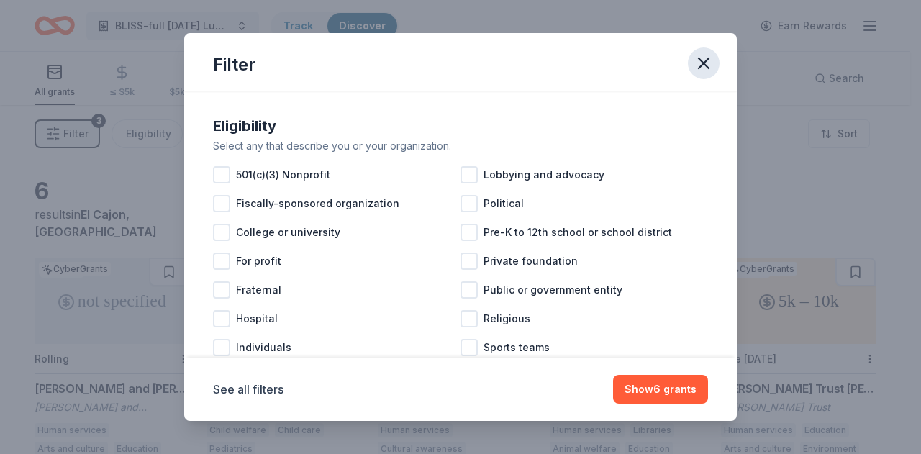
click at [703, 63] on icon "button" at bounding box center [703, 63] width 10 height 10
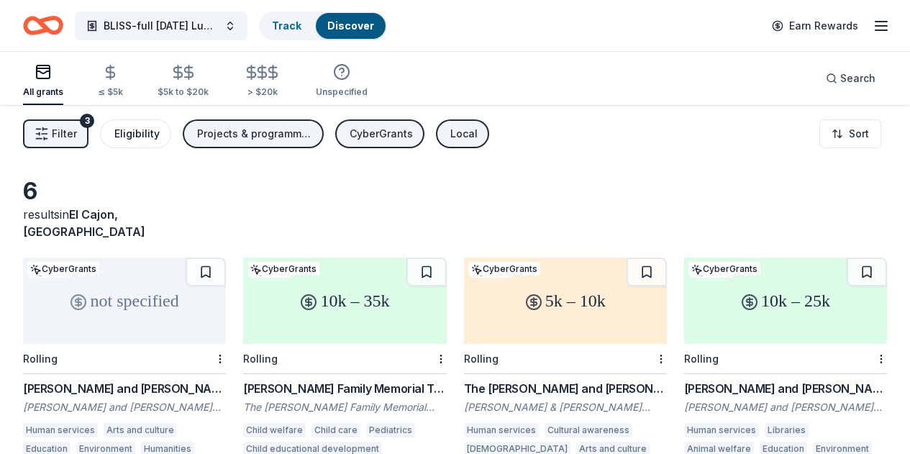
click at [142, 137] on div "Eligibility" at bounding box center [136, 133] width 45 height 17
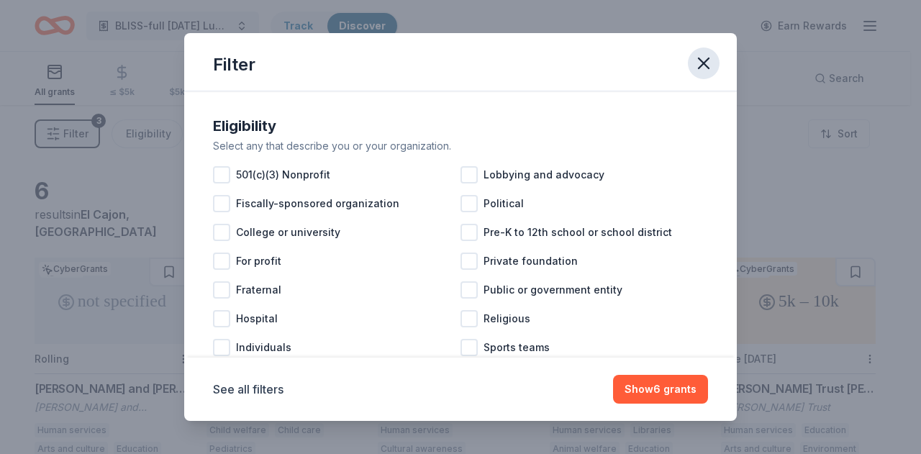
click at [701, 60] on icon "button" at bounding box center [703, 63] width 20 height 20
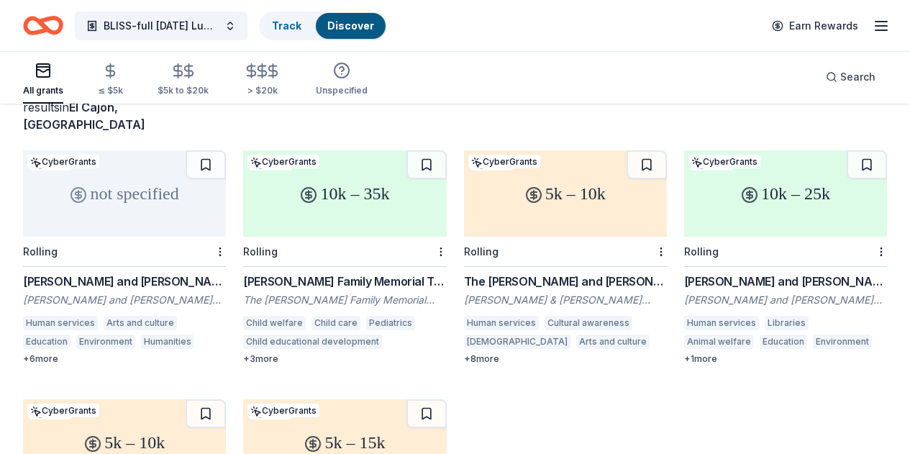
scroll to position [109, 0]
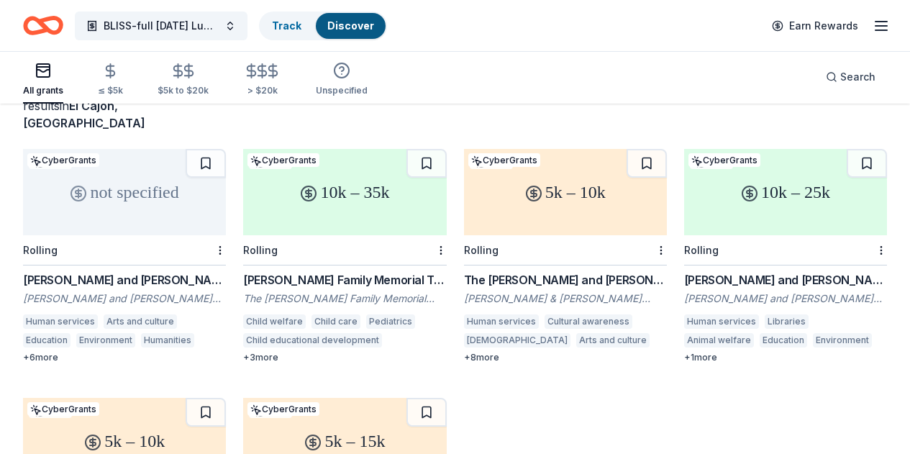
click at [226, 398] on div "5k – 10k" at bounding box center [124, 441] width 203 height 86
click at [684, 196] on div "10k – 25k" at bounding box center [785, 192] width 203 height 86
click at [464, 194] on div "5k – 10k" at bounding box center [565, 192] width 203 height 86
click at [309, 177] on div "10k – 35k" at bounding box center [344, 192] width 203 height 86
click at [129, 196] on div "not specified" at bounding box center [124, 192] width 203 height 86
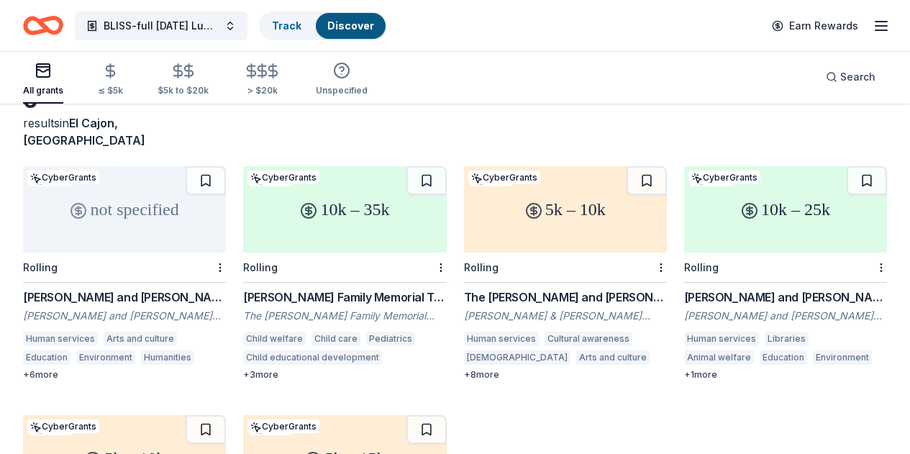
scroll to position [0, 0]
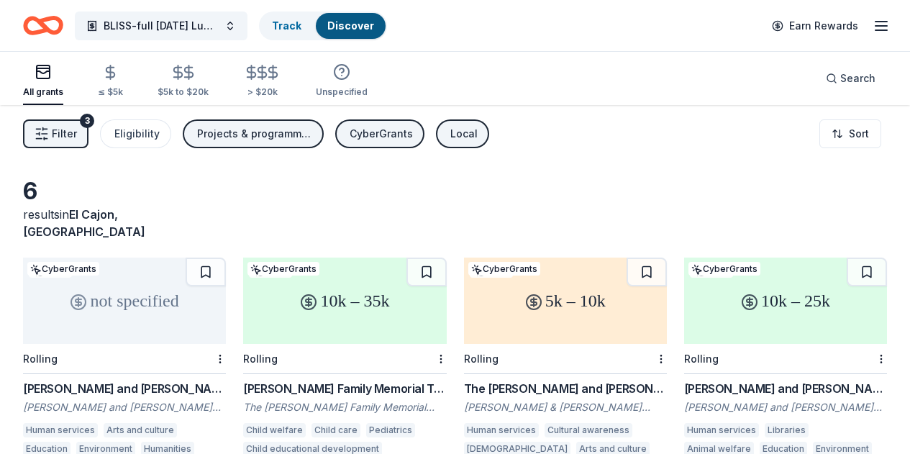
click at [478, 128] on div "Local" at bounding box center [463, 133] width 27 height 17
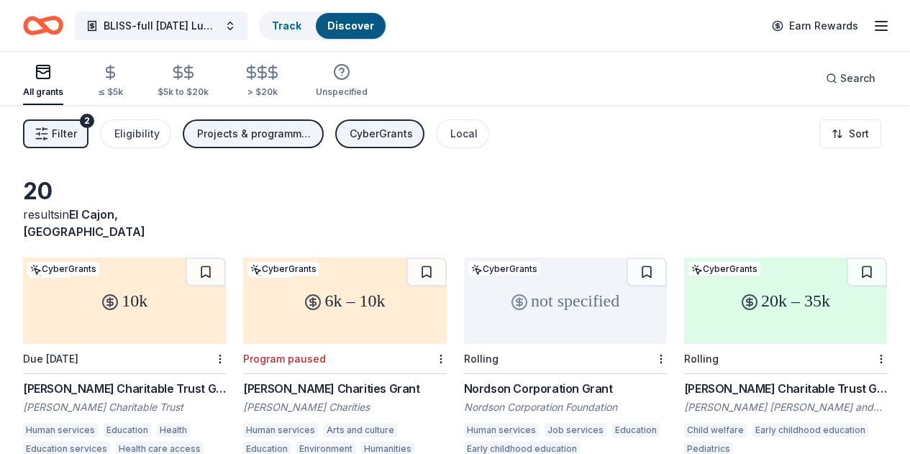
click at [75, 137] on span "Filter" at bounding box center [64, 133] width 25 height 17
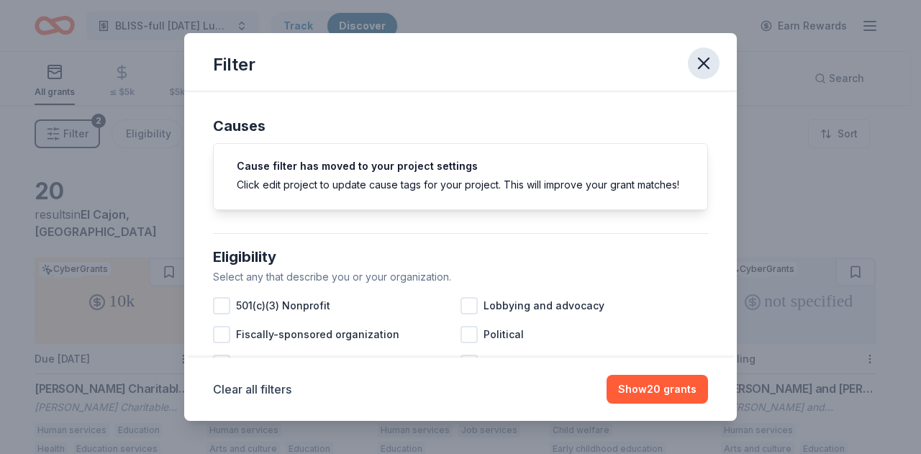
click at [698, 65] on icon "button" at bounding box center [703, 63] width 20 height 20
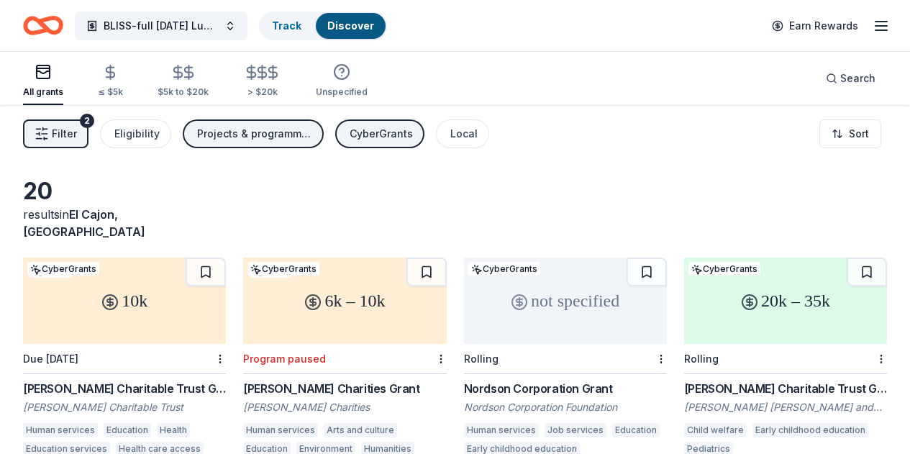
click at [383, 138] on div "CyberGrants" at bounding box center [381, 133] width 63 height 17
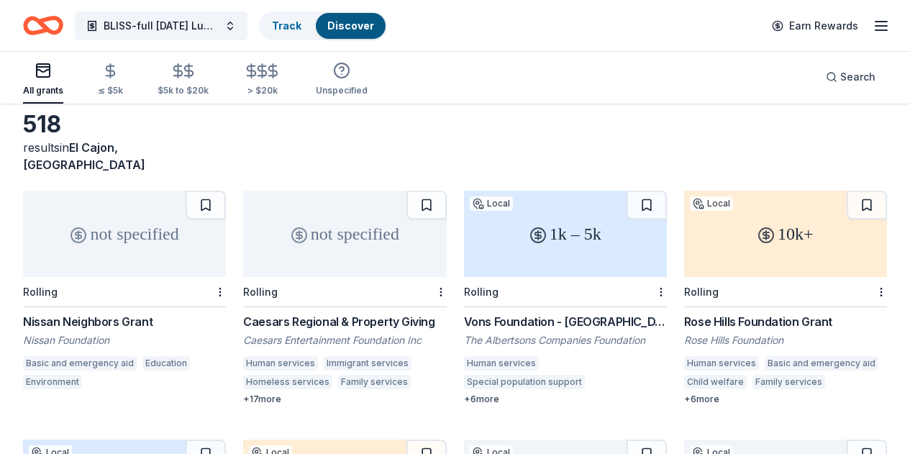
scroll to position [116, 0]
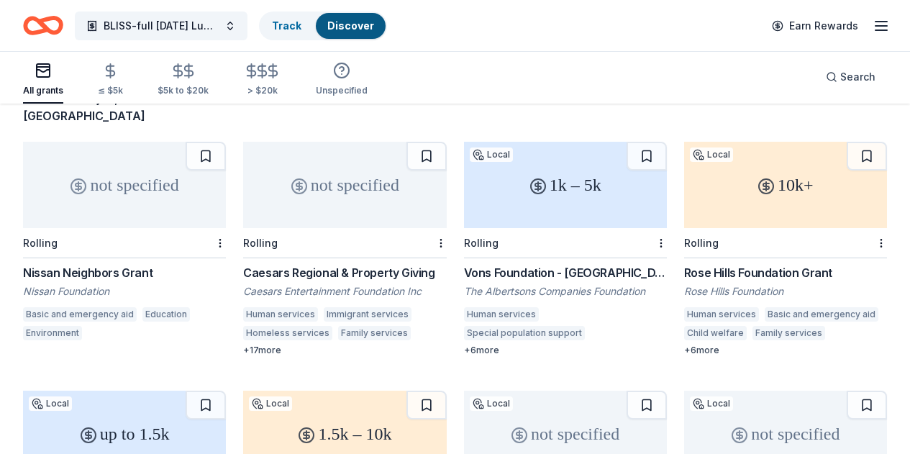
click at [464, 173] on div "1k – 5k" at bounding box center [565, 185] width 203 height 86
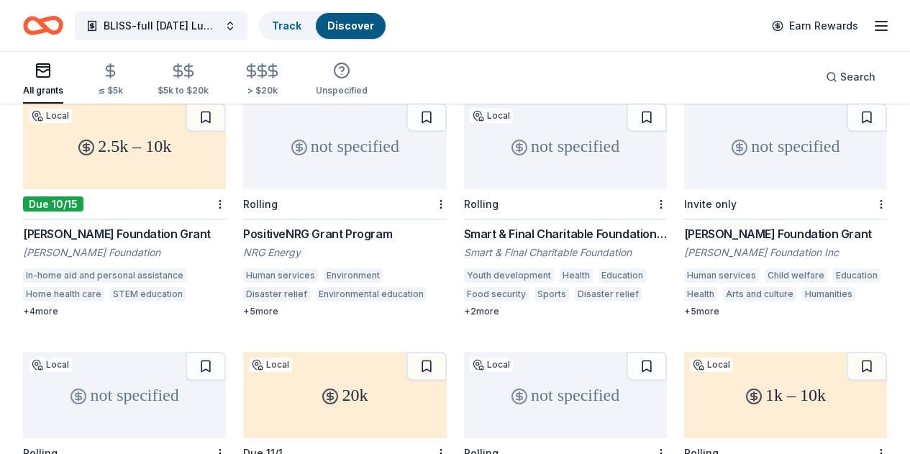
scroll to position [658, 0]
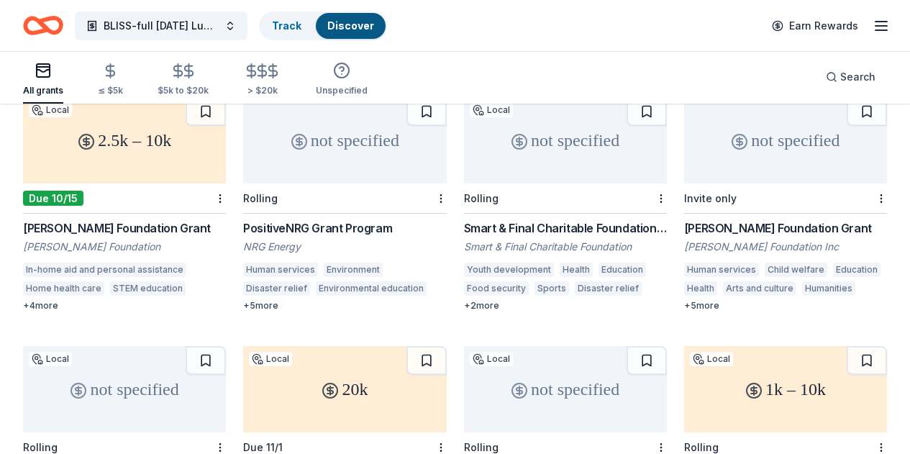
click at [464, 157] on div "not specified" at bounding box center [565, 140] width 203 height 86
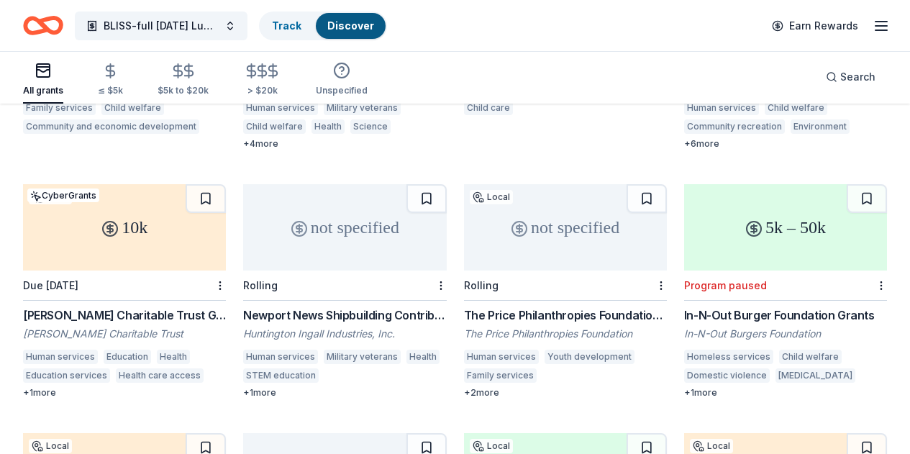
scroll to position [1073, 0]
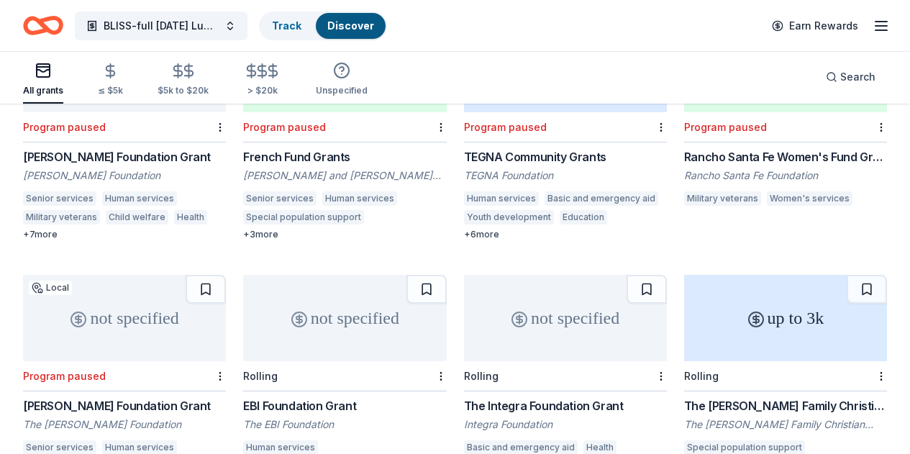
scroll to position [1734, 0]
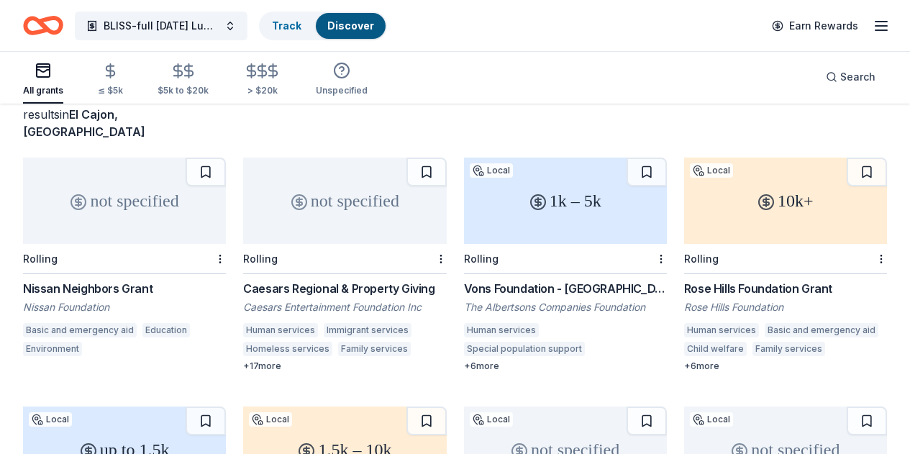
scroll to position [86, 0]
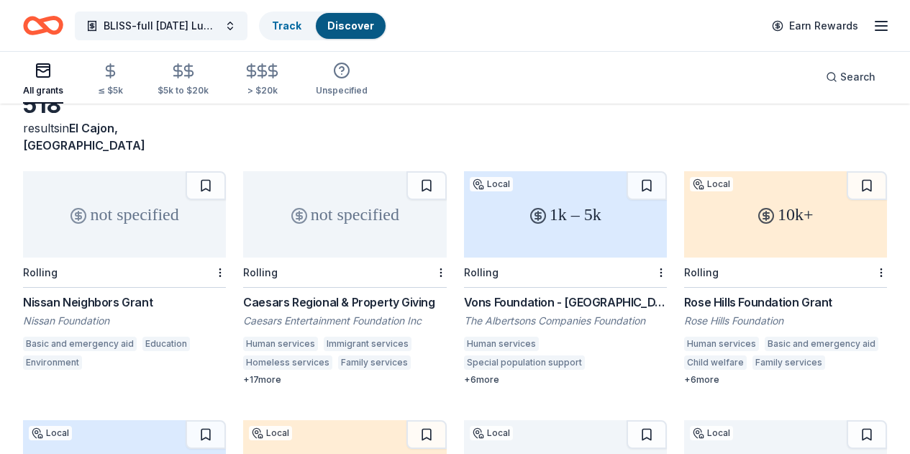
click at [226, 420] on div "up to 1.5k" at bounding box center [124, 463] width 203 height 86
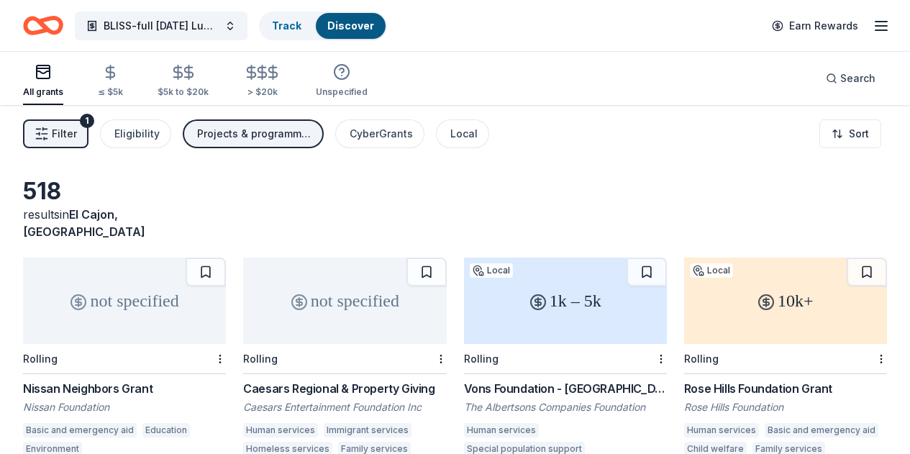
click at [141, 303] on div "not specified" at bounding box center [124, 301] width 203 height 86
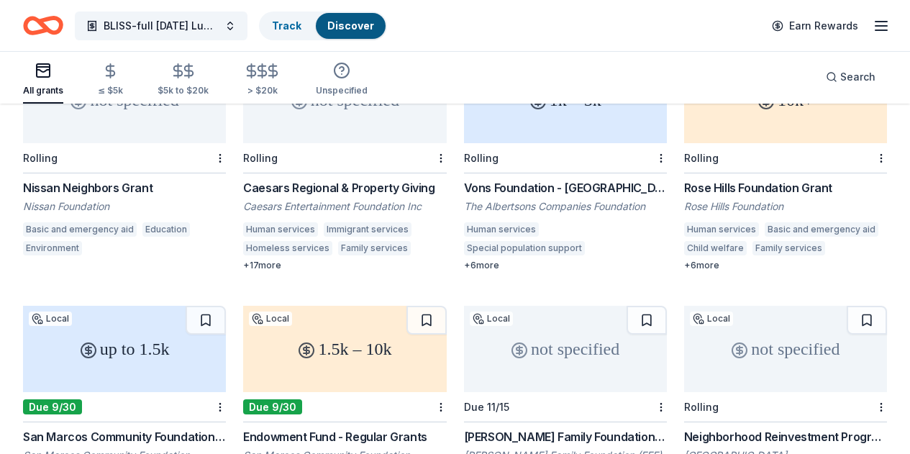
scroll to position [203, 0]
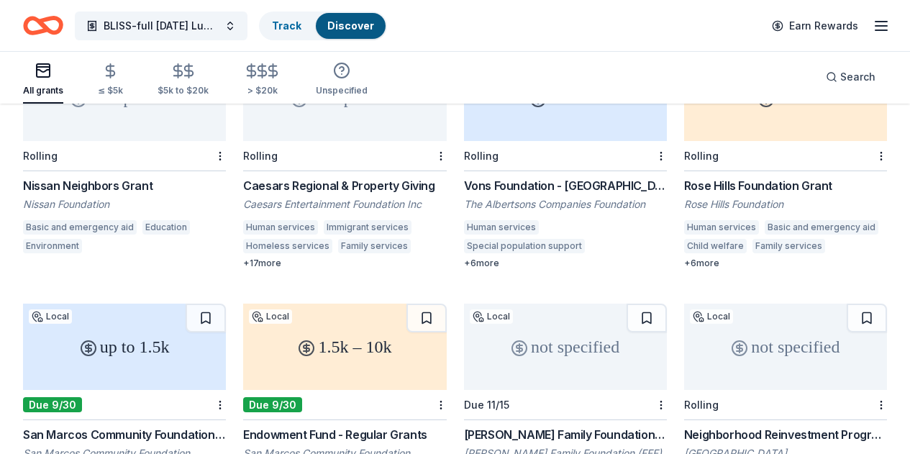
click at [226, 426] on div "San Marcos Community Foundation: Endowment Fund - Mini Grants" at bounding box center [124, 434] width 203 height 17
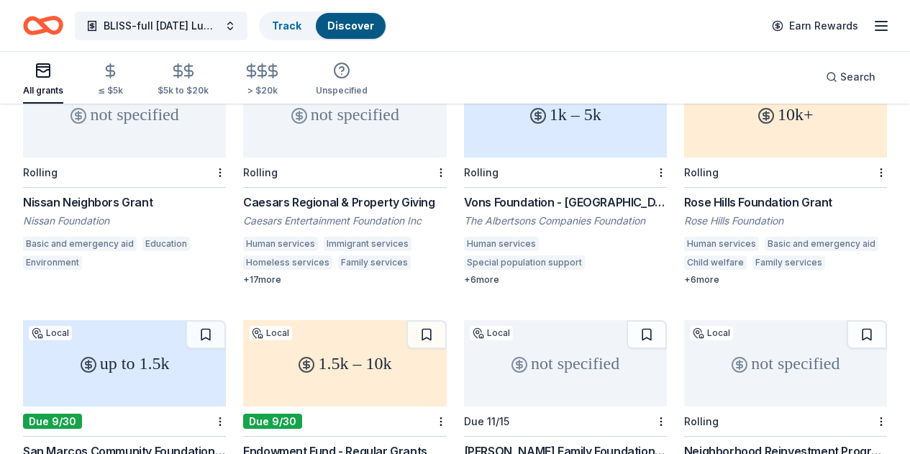
scroll to position [158, 0]
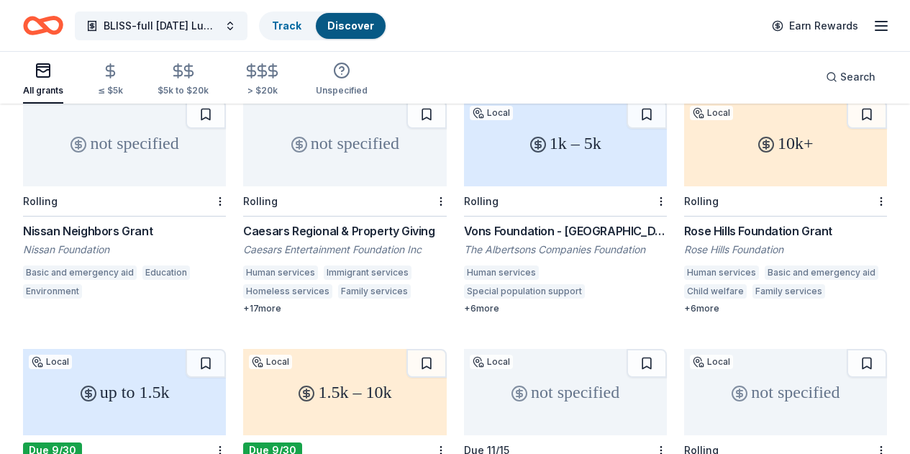
click at [226, 349] on div "up to 1.5k" at bounding box center [124, 392] width 203 height 86
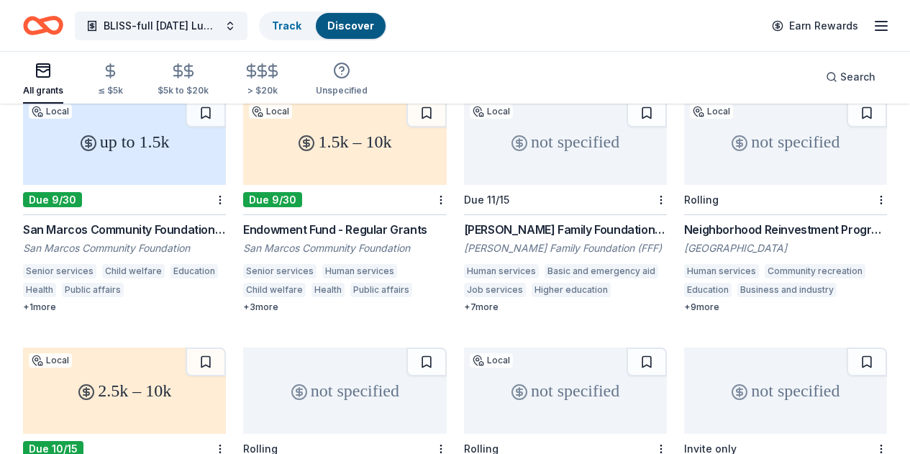
scroll to position [430, 0]
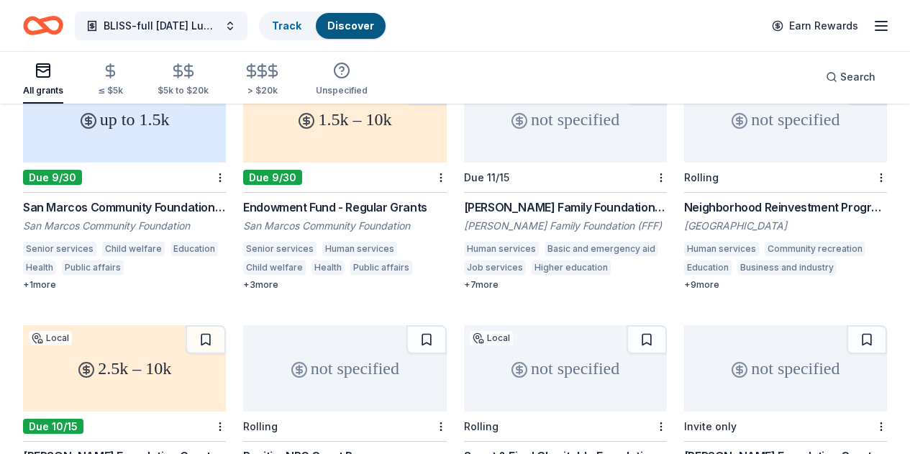
click at [226, 325] on div "2.5k – 10k" at bounding box center [124, 368] width 203 height 86
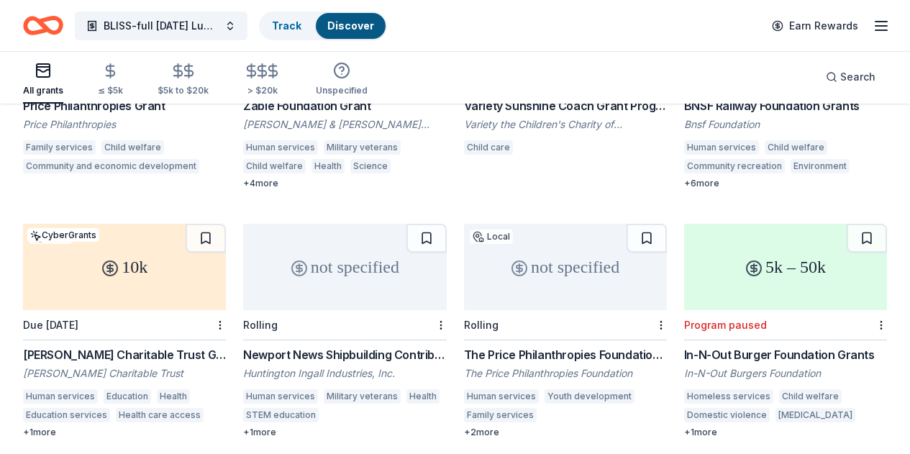
scroll to position [1033, 0]
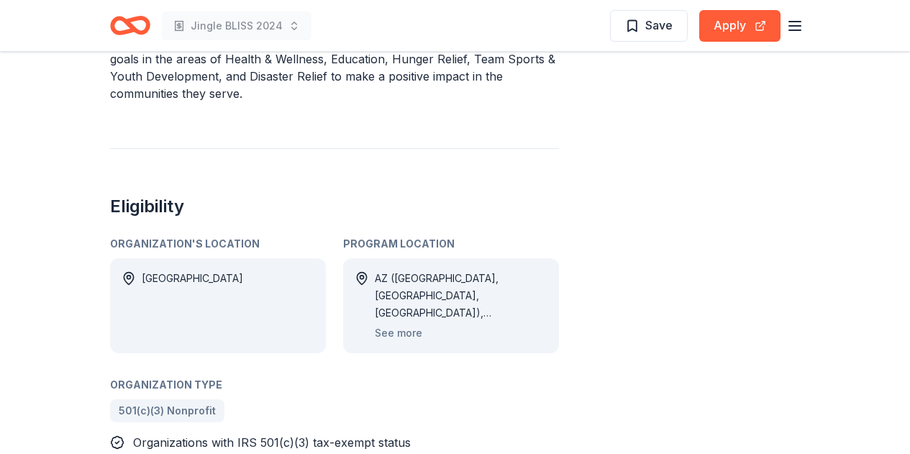
scroll to position [545, 0]
click at [388, 335] on button "See more" at bounding box center [398, 334] width 47 height 17
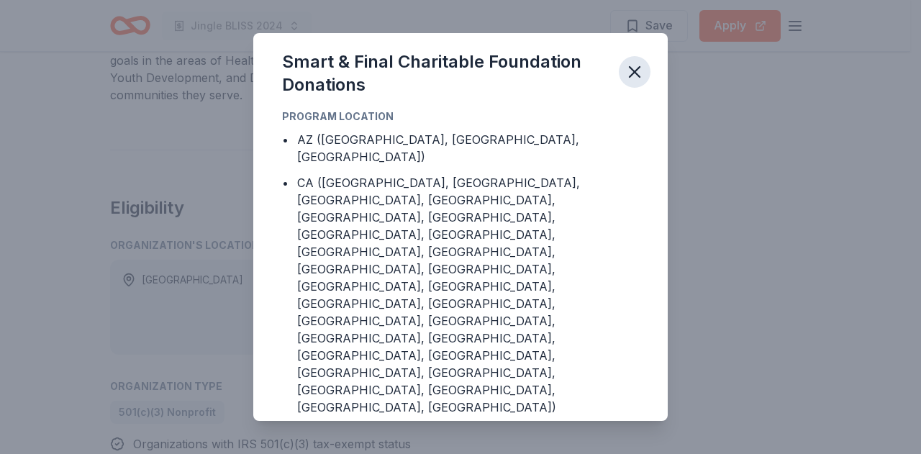
click at [633, 82] on icon "button" at bounding box center [634, 72] width 20 height 20
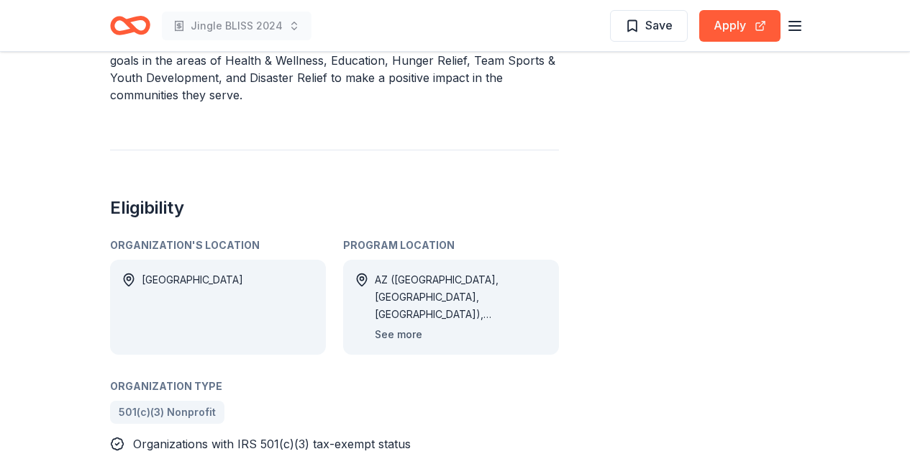
click at [408, 334] on button "See more" at bounding box center [398, 334] width 47 height 17
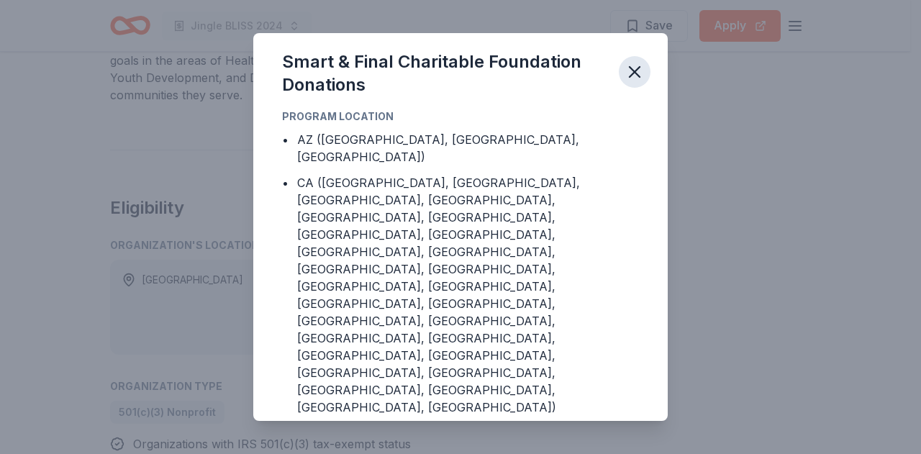
click at [628, 82] on icon "button" at bounding box center [634, 72] width 20 height 20
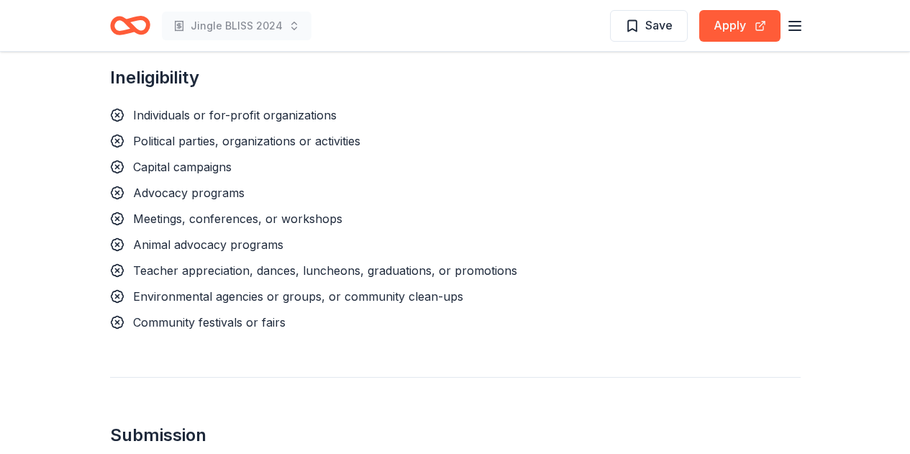
scroll to position [914, 0]
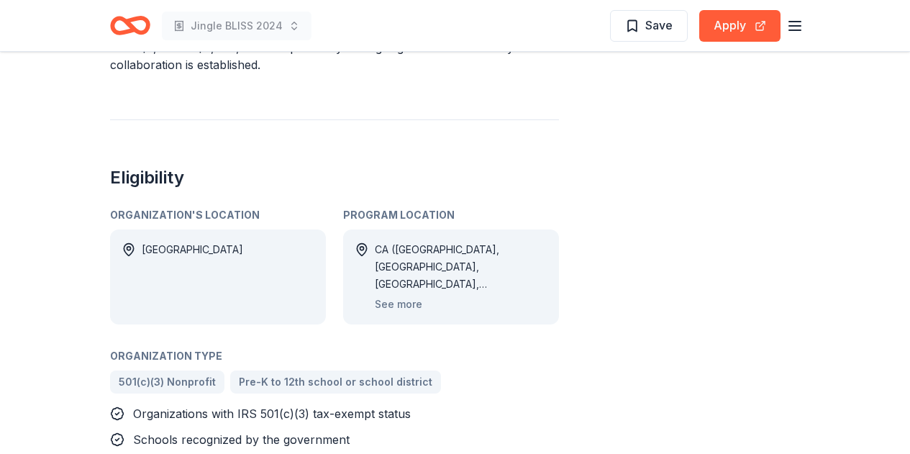
scroll to position [658, 0]
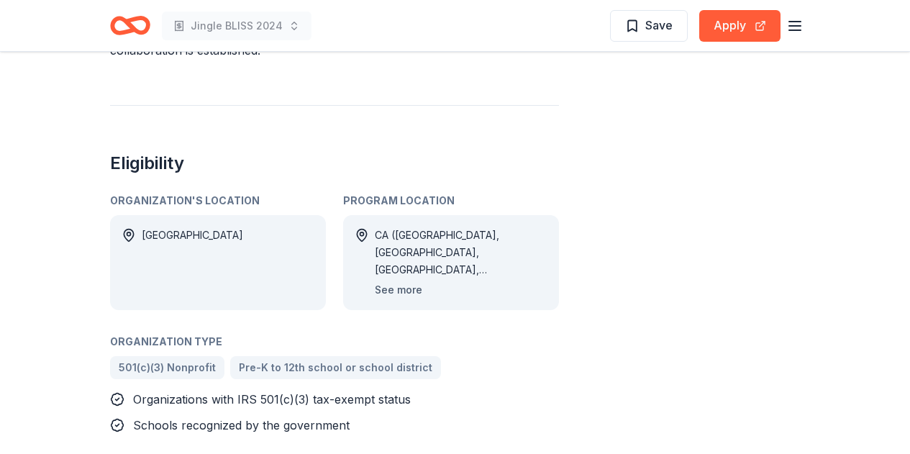
click at [404, 281] on button "See more" at bounding box center [398, 289] width 47 height 17
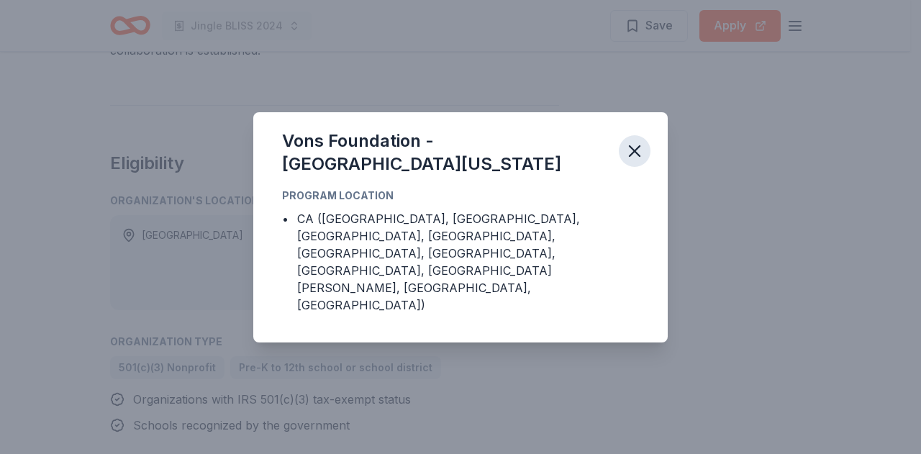
click at [630, 161] on icon "button" at bounding box center [634, 151] width 20 height 20
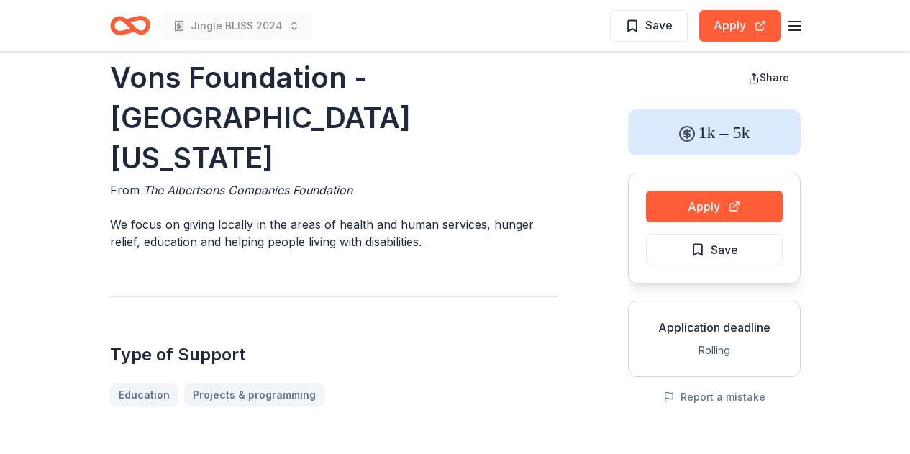
scroll to position [0, 0]
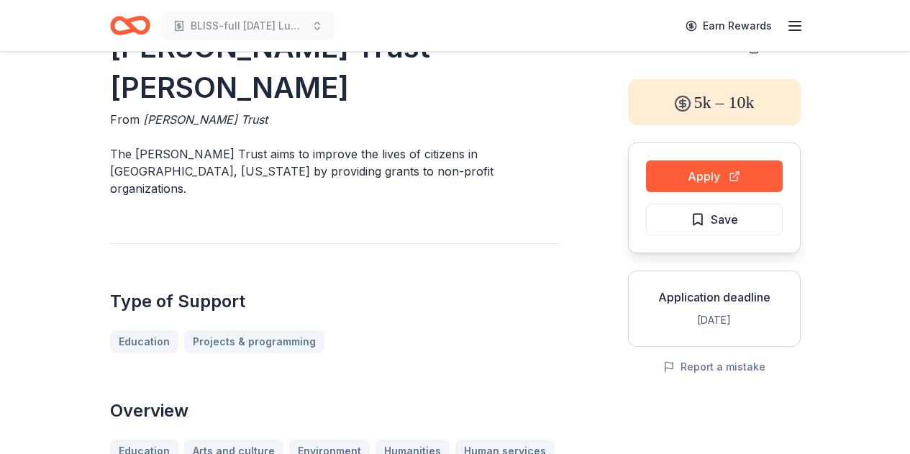
scroll to position [91, 0]
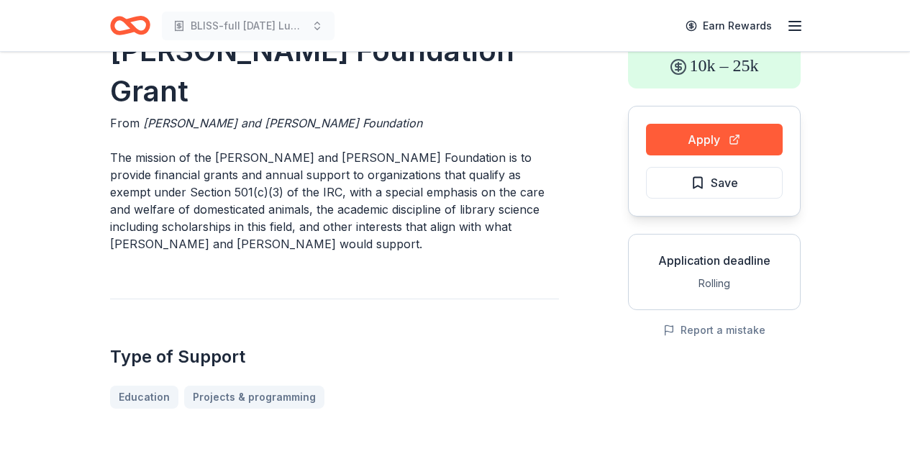
scroll to position [134, 0]
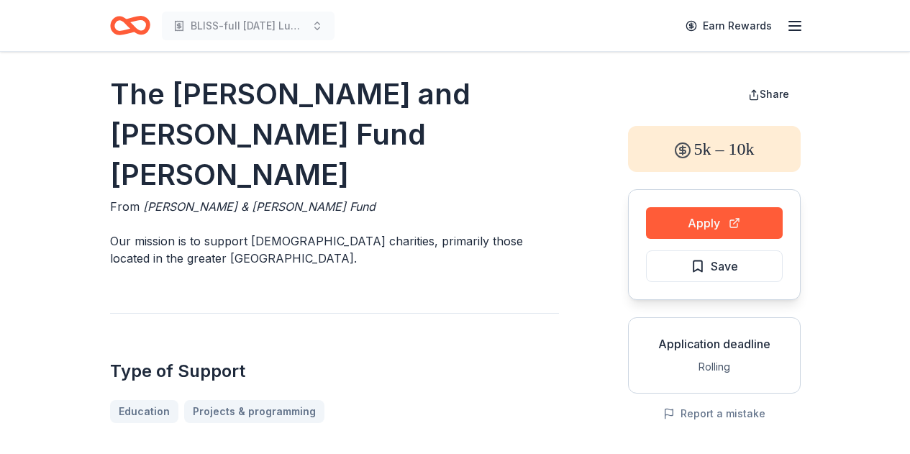
scroll to position [11, 0]
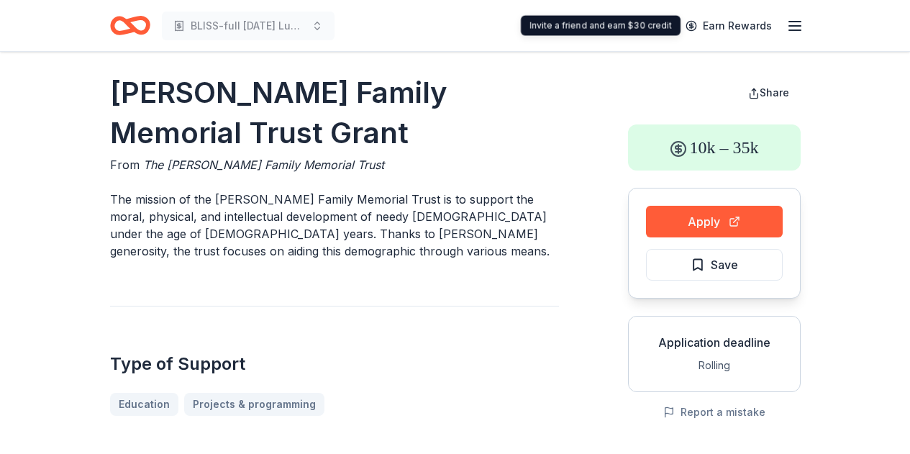
scroll to position [8, 0]
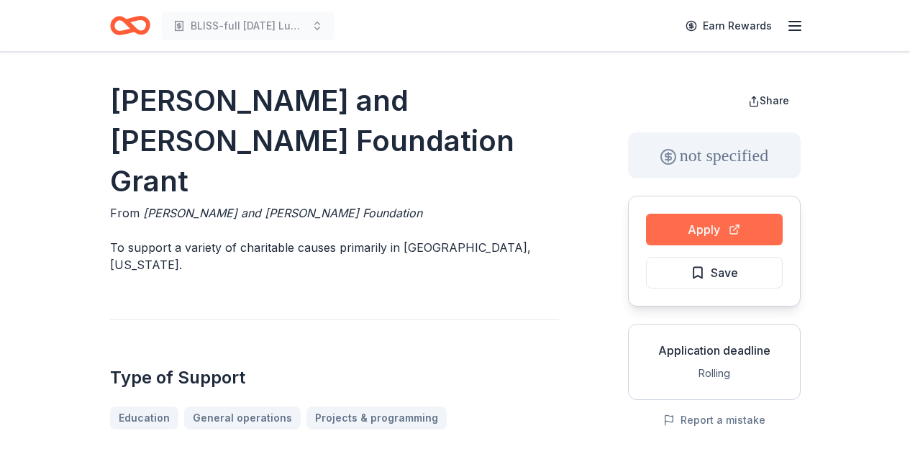
click at [702, 233] on button "Apply" at bounding box center [714, 230] width 137 height 32
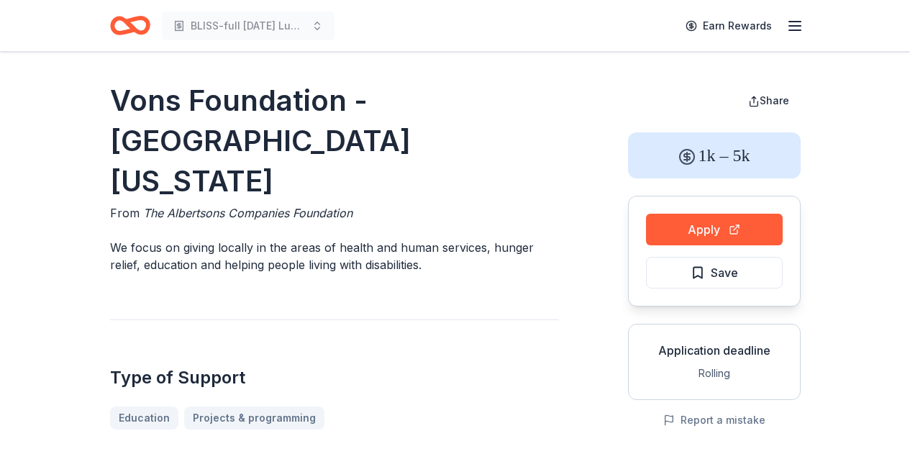
click at [665, 234] on button "Apply" at bounding box center [714, 230] width 137 height 32
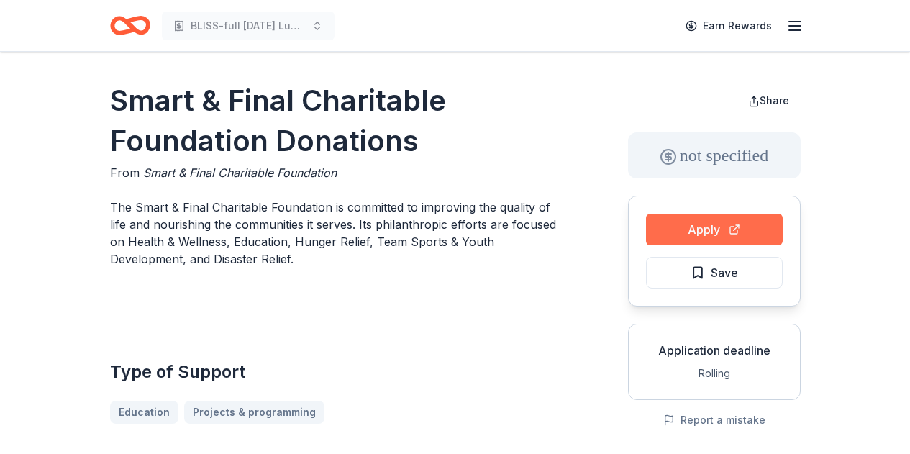
click at [691, 226] on button "Apply" at bounding box center [714, 230] width 137 height 32
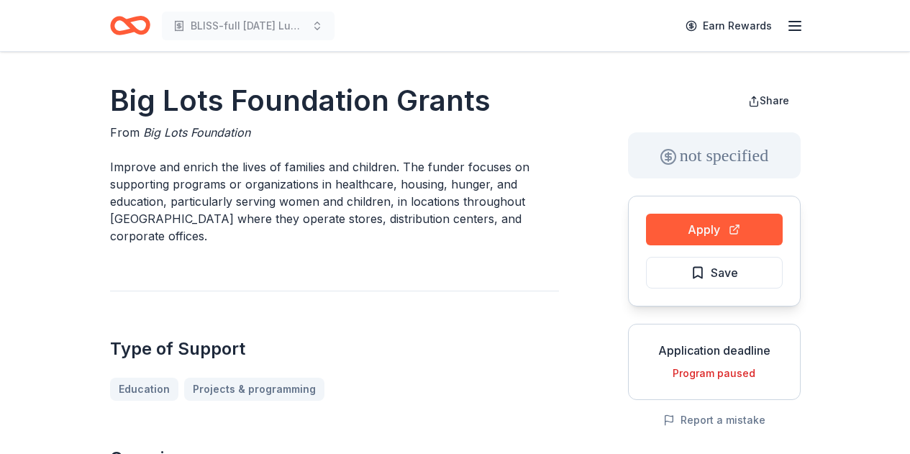
scroll to position [17, 0]
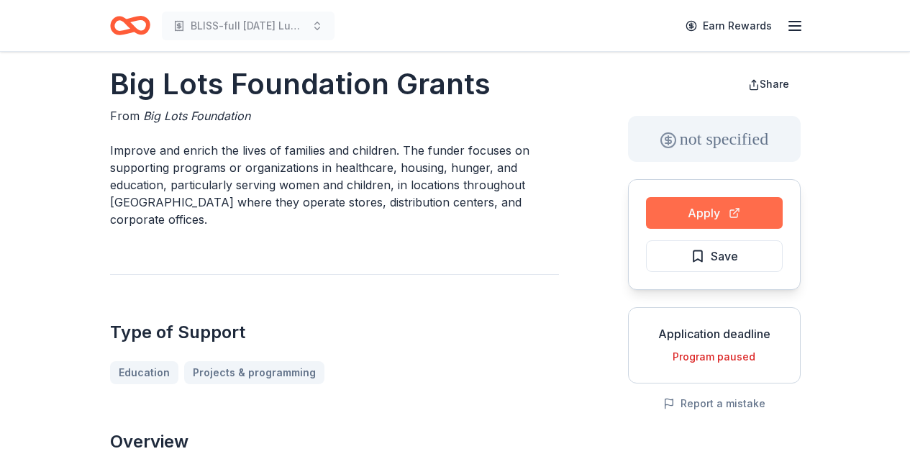
click at [676, 218] on button "Apply" at bounding box center [714, 213] width 137 height 32
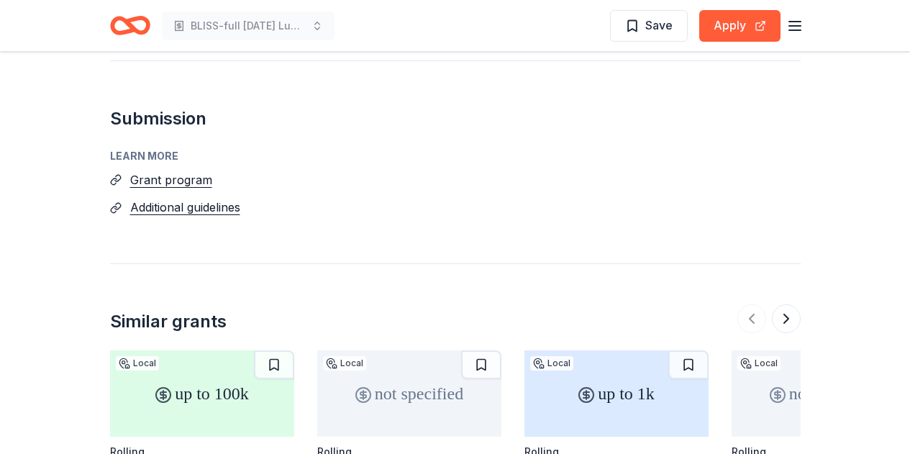
scroll to position [1206, 0]
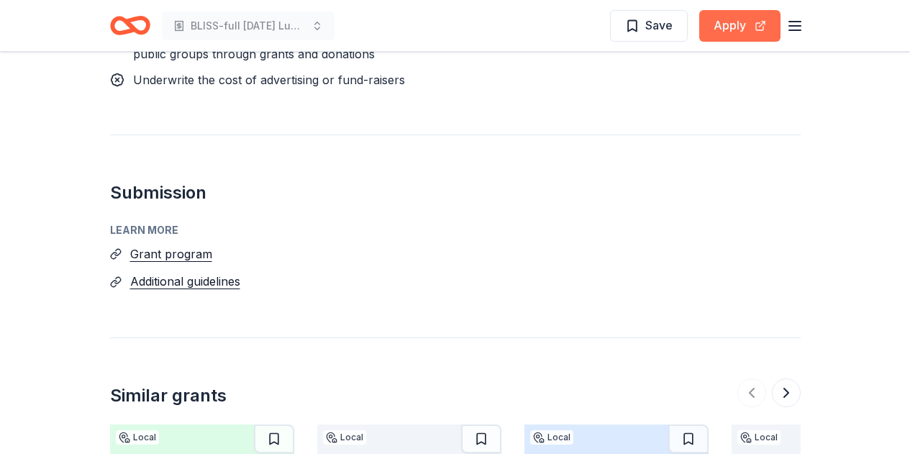
click at [738, 22] on button "Apply" at bounding box center [739, 26] width 81 height 32
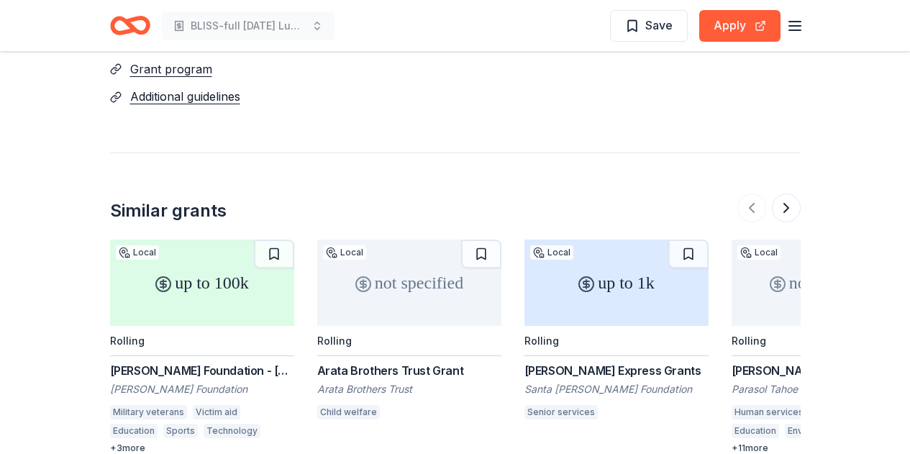
scroll to position [1279, 0]
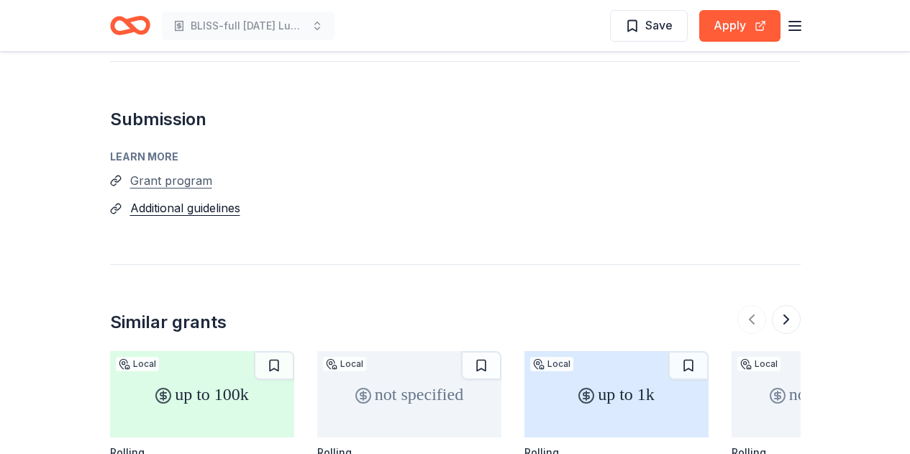
click at [174, 171] on button "Grant program" at bounding box center [171, 180] width 82 height 19
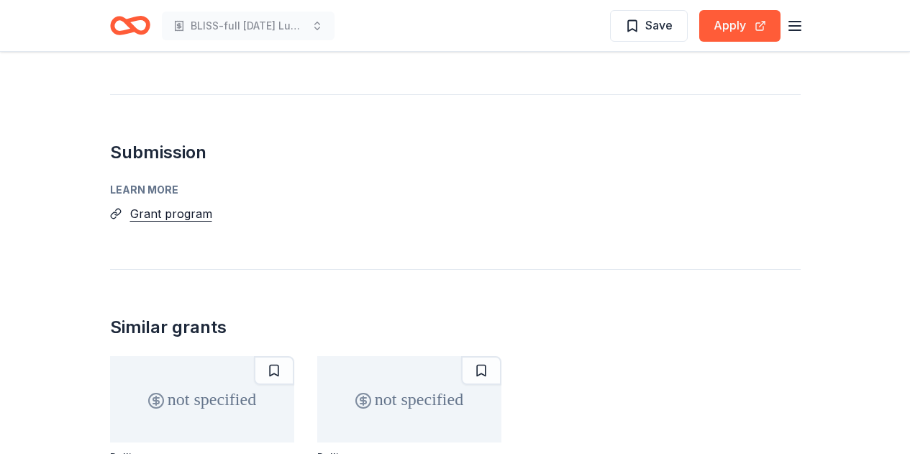
scroll to position [524, 0]
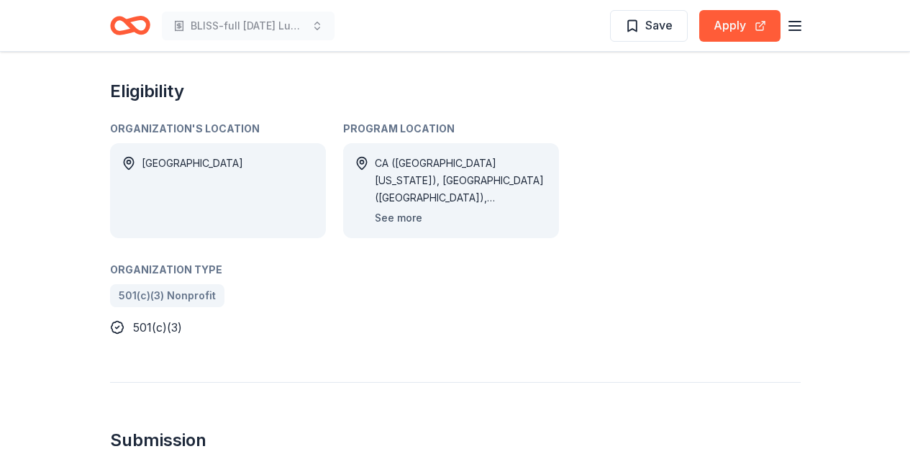
click at [411, 217] on button "See more" at bounding box center [398, 217] width 47 height 17
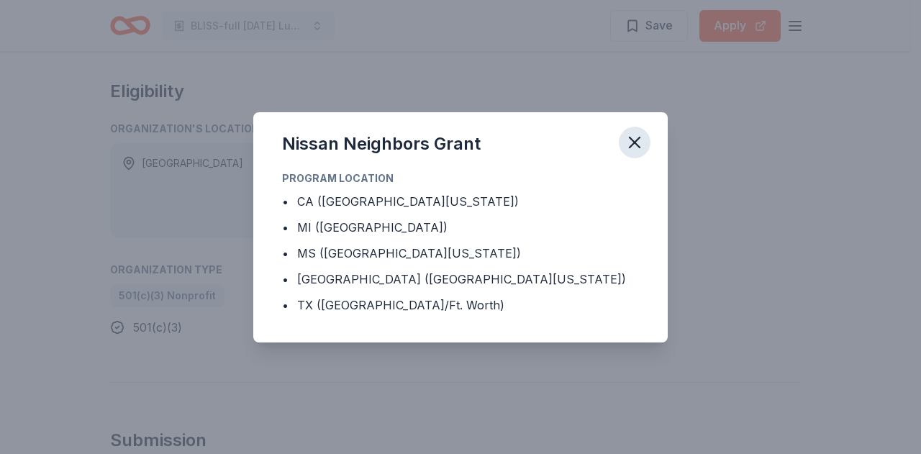
click at [634, 142] on icon "button" at bounding box center [634, 142] width 10 height 10
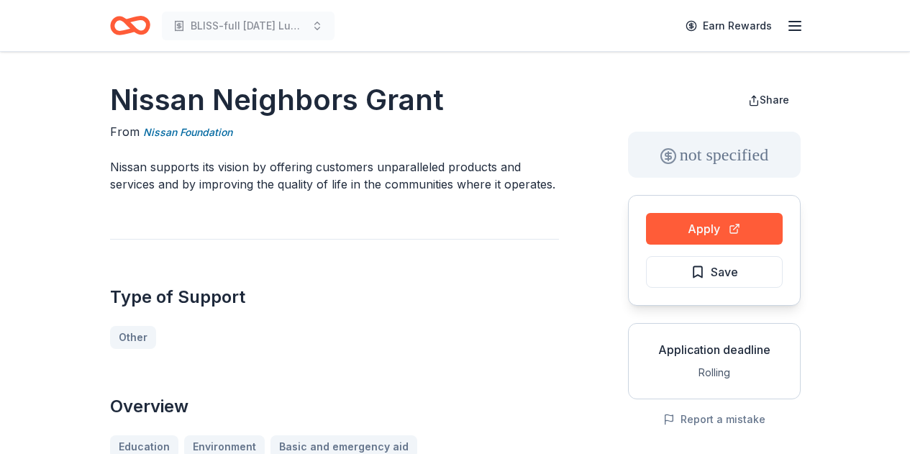
scroll to position [0, 0]
click at [712, 223] on button "Apply" at bounding box center [714, 230] width 137 height 32
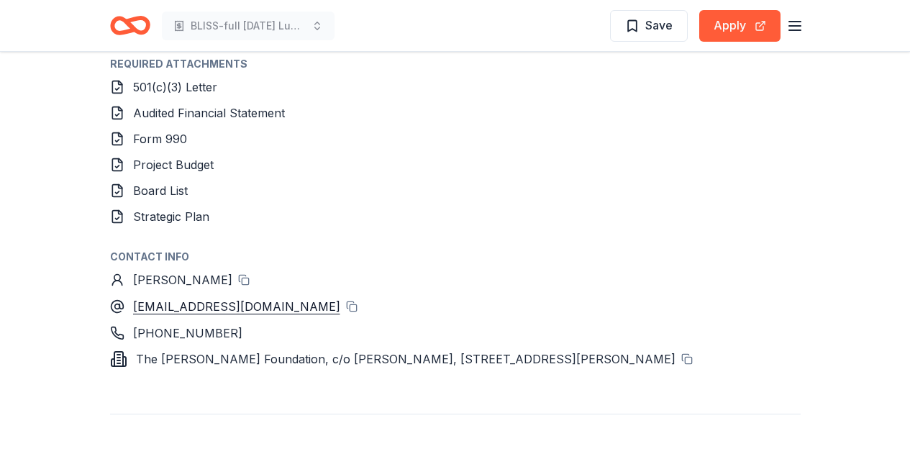
scroll to position [1575, 0]
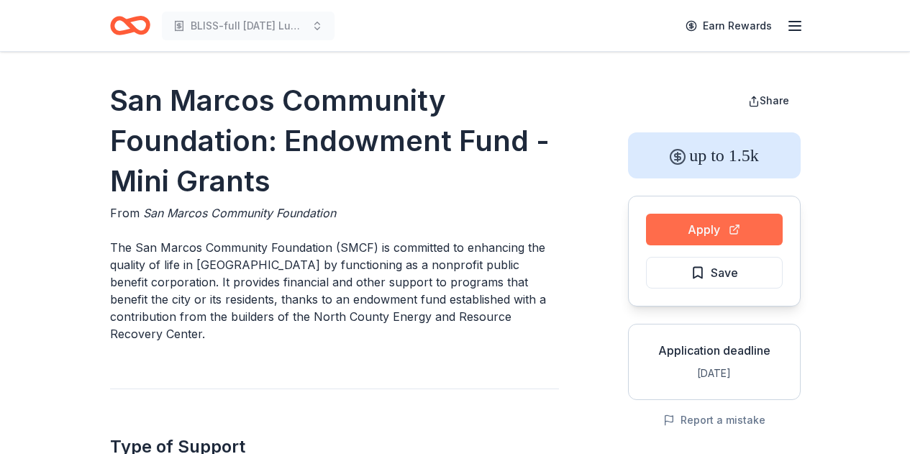
click at [672, 227] on button "Apply" at bounding box center [714, 230] width 137 height 32
